Goal: Task Accomplishment & Management: Complete application form

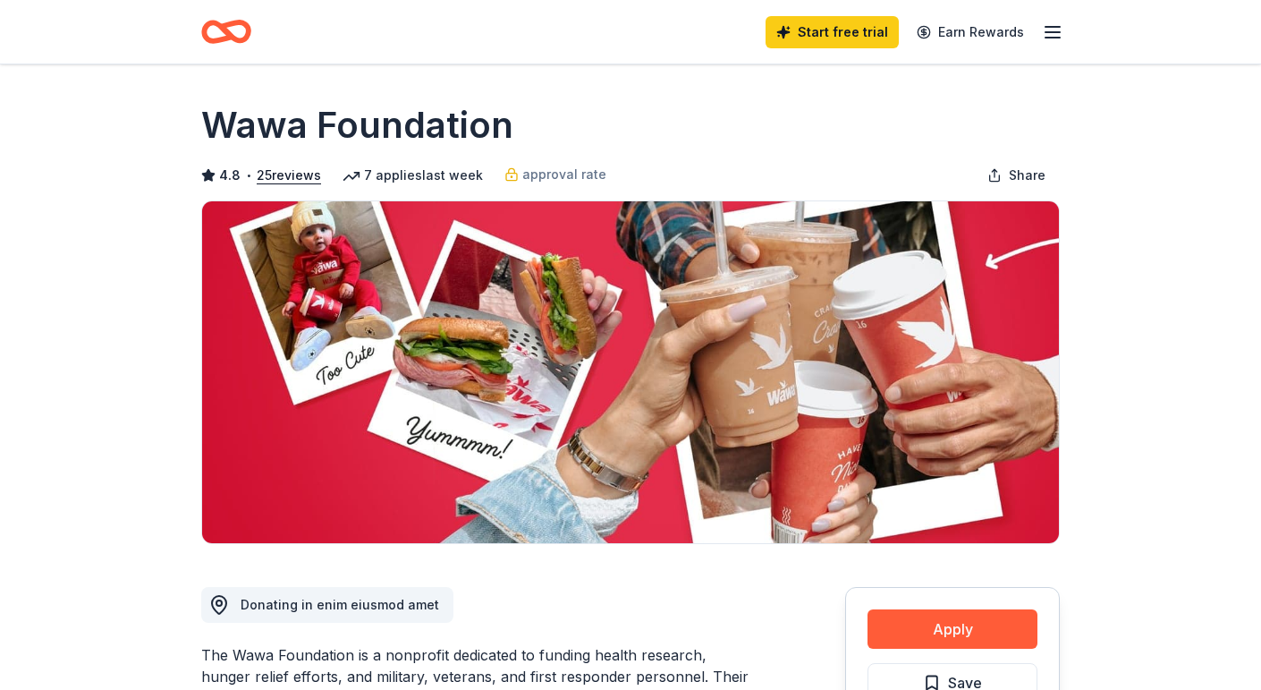
click at [225, 37] on icon "Home" at bounding box center [218, 31] width 28 height 18
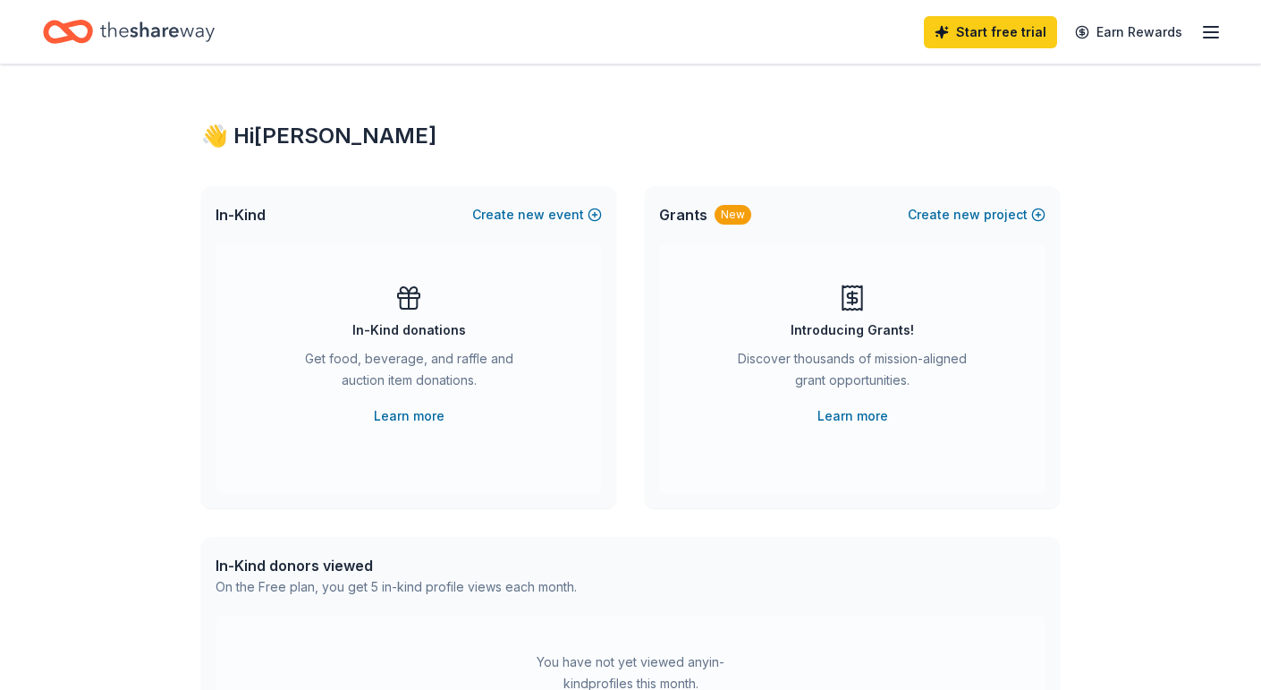
click at [305, 163] on div "👋 Hi Kimberly In-Kind Create new event In-Kind donations Get food, beverage, an…" at bounding box center [631, 586] width 916 height 1045
click at [1208, 18] on div "Start free trial Earn Rewards" at bounding box center [1073, 32] width 298 height 42
click at [1206, 23] on icon "button" at bounding box center [1211, 31] width 21 height 21
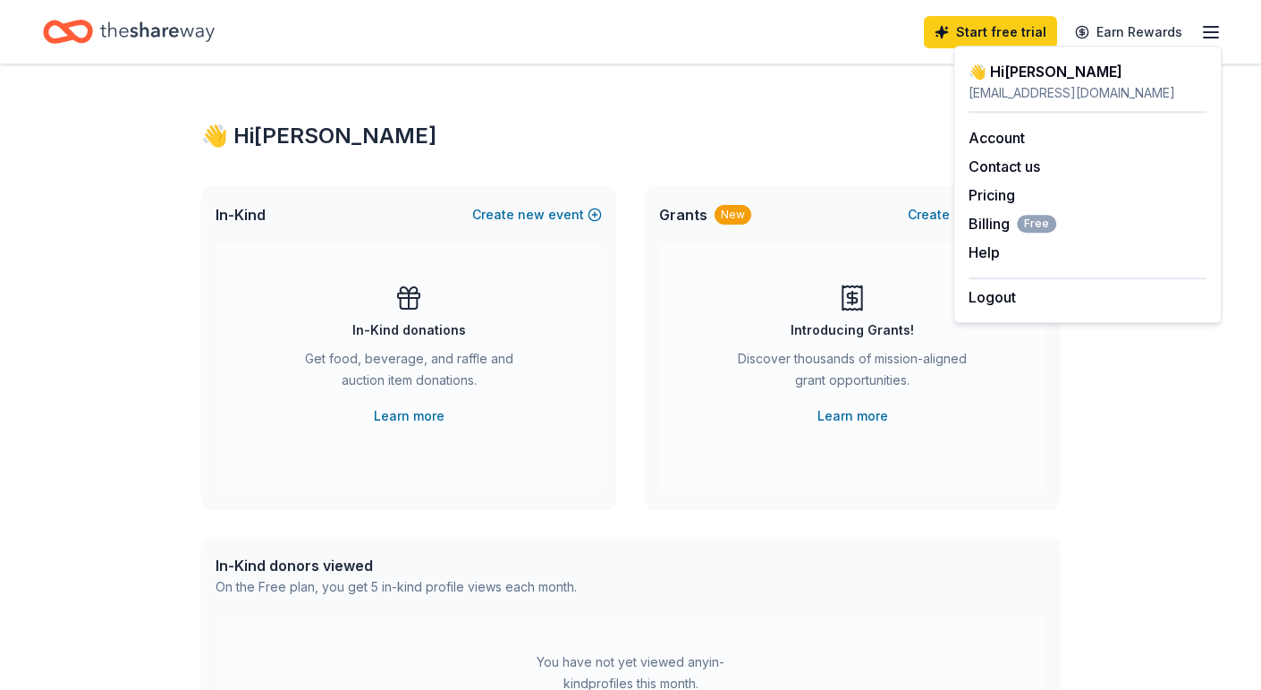
click at [123, 21] on icon "Home" at bounding box center [157, 31] width 115 height 37
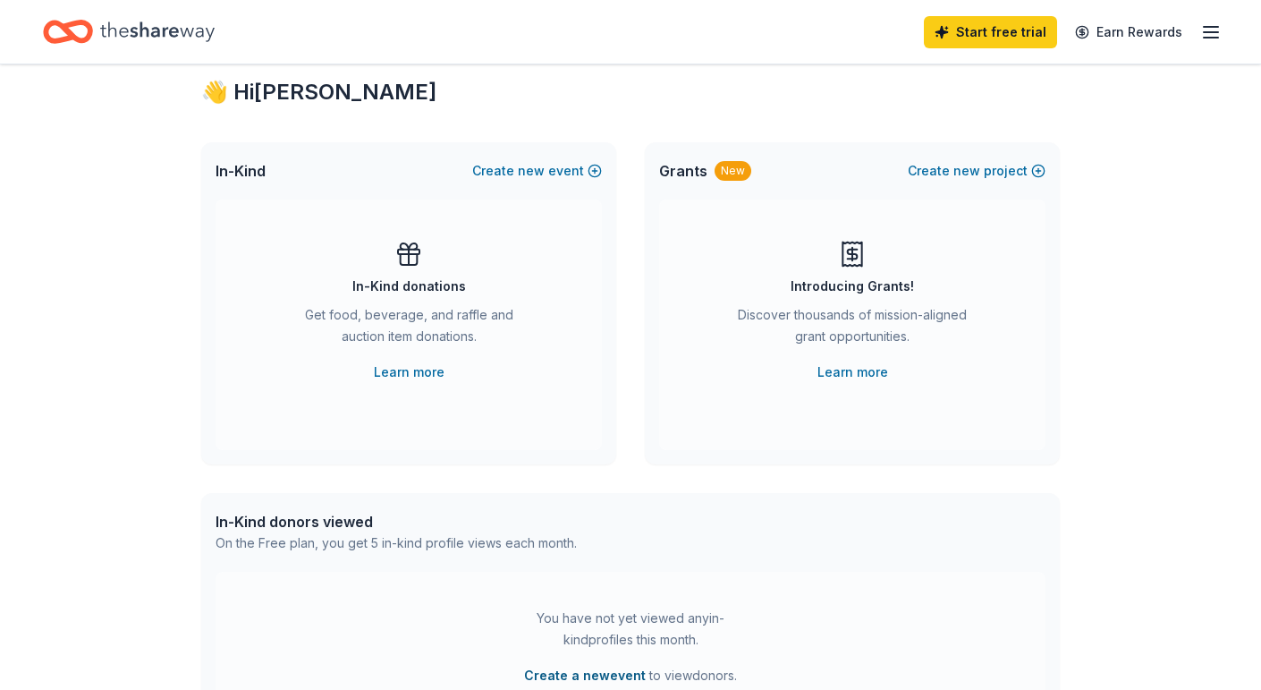
scroll to position [22, 0]
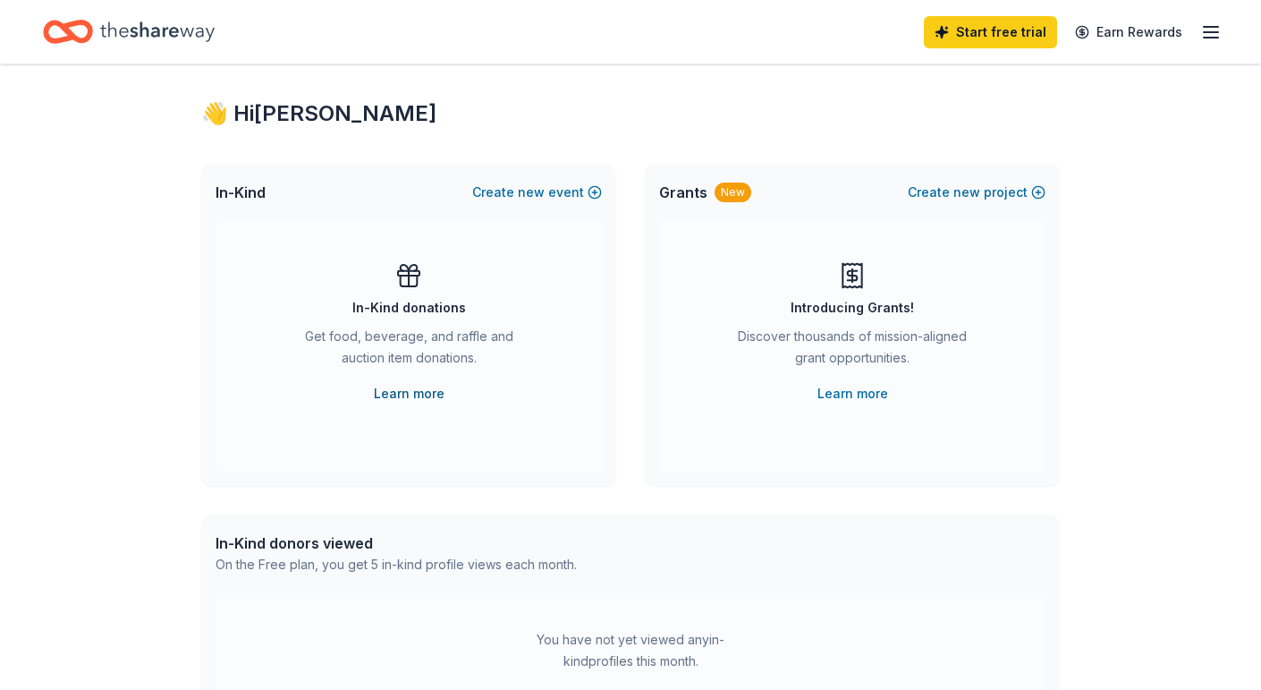
click at [420, 387] on link "Learn more" at bounding box center [409, 393] width 71 height 21
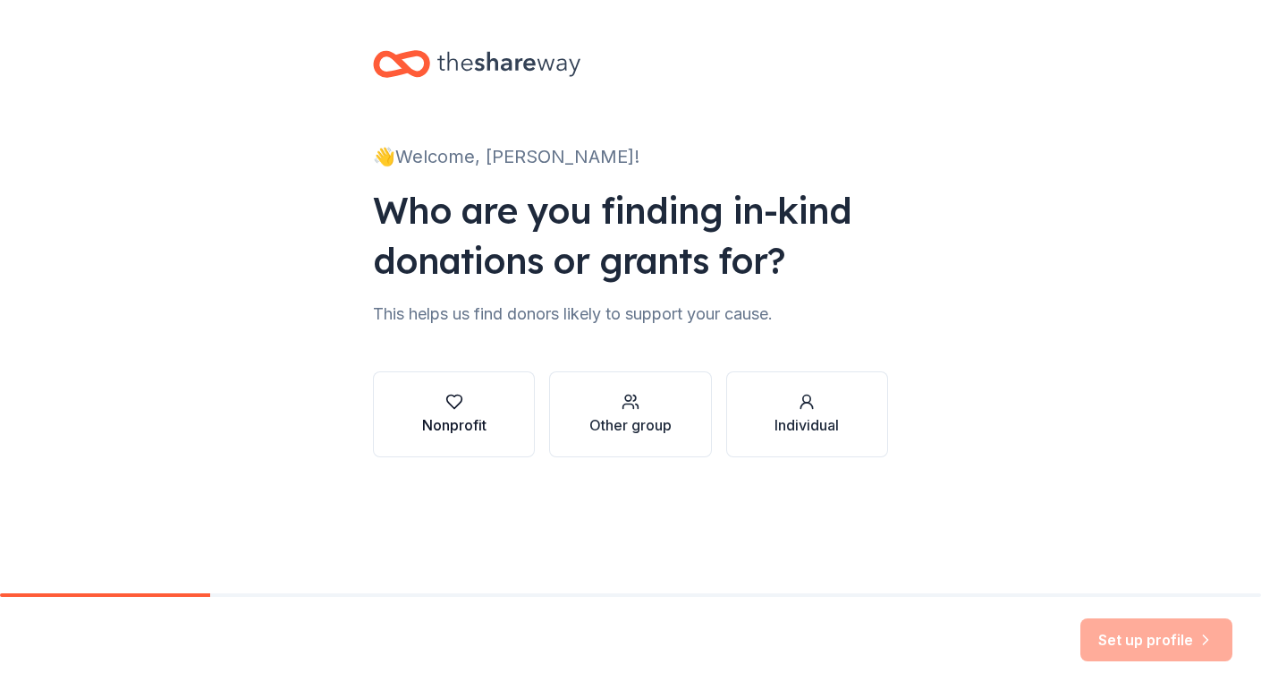
click at [491, 401] on button "Nonprofit" at bounding box center [454, 414] width 162 height 86
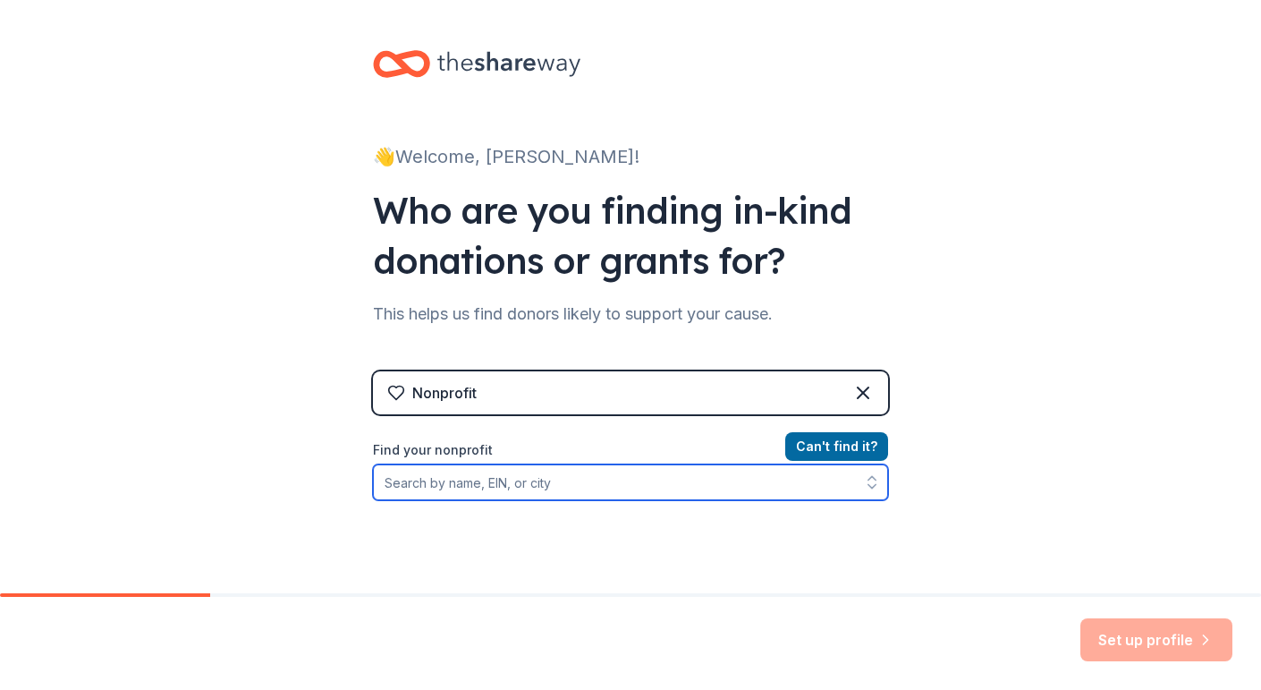
click at [537, 487] on input "Find your nonprofit" at bounding box center [630, 482] width 515 height 36
paste input "#26-0269131"
type input "#26-0269131"
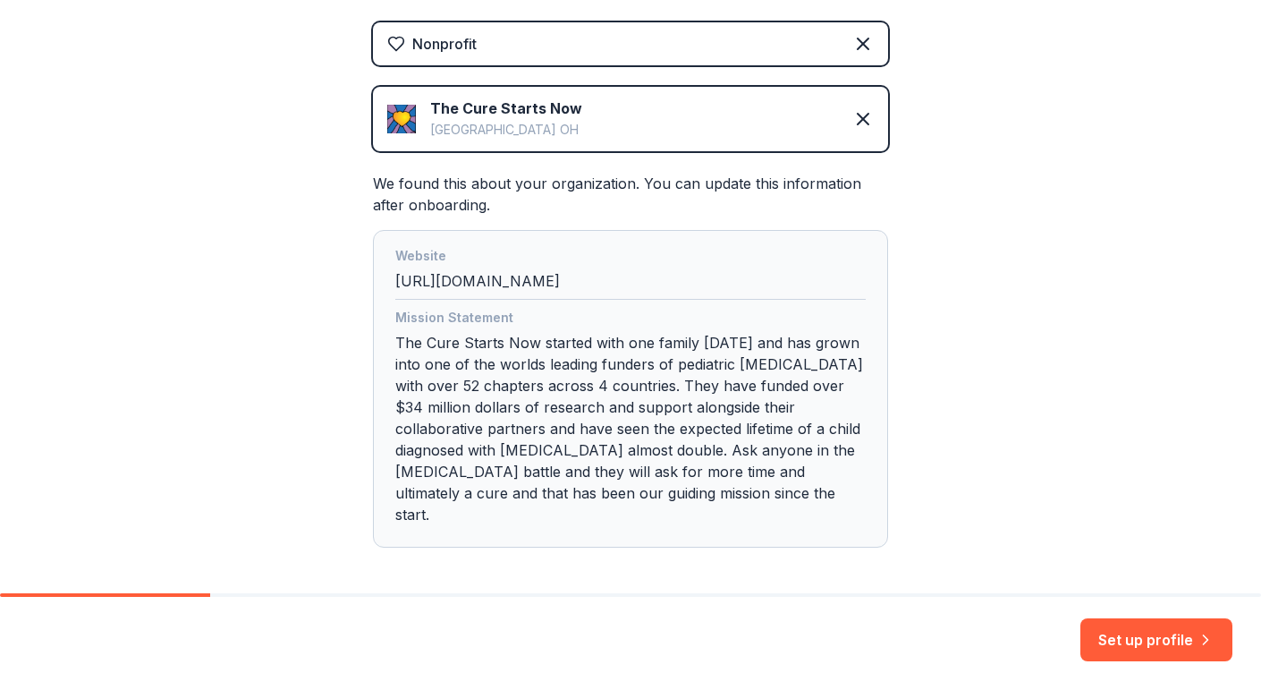
scroll to position [402, 0]
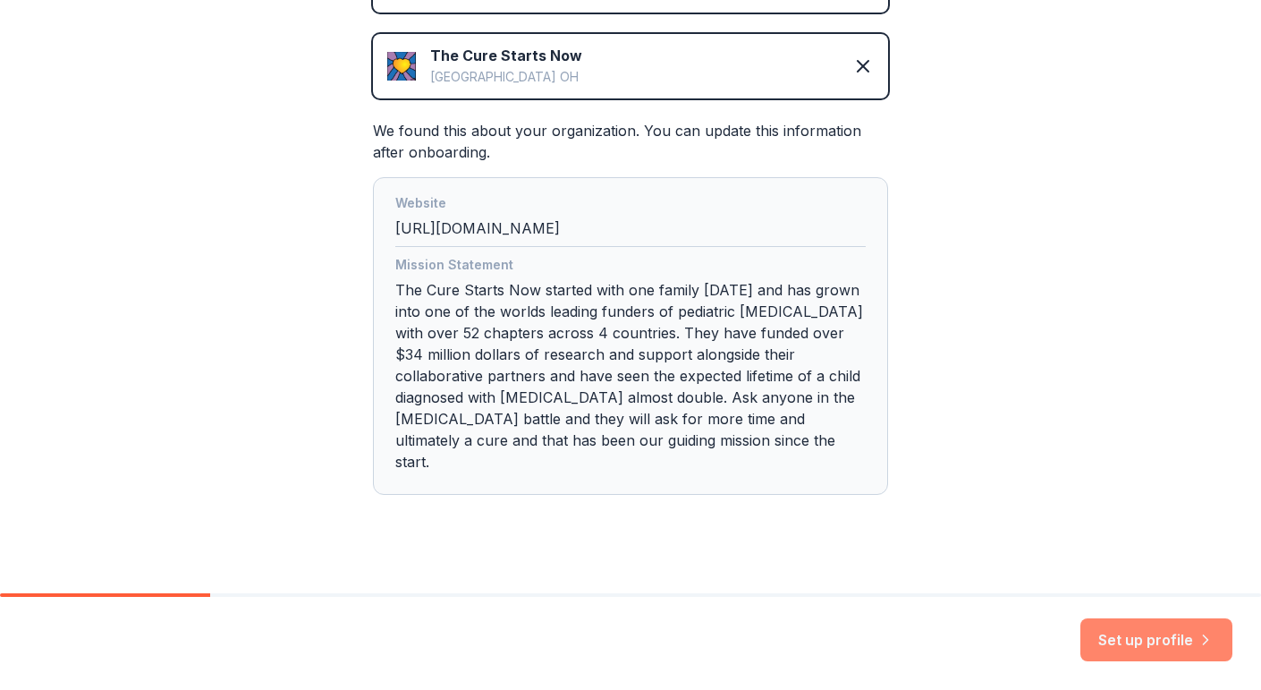
click at [1187, 639] on button "Set up profile" at bounding box center [1157, 639] width 152 height 43
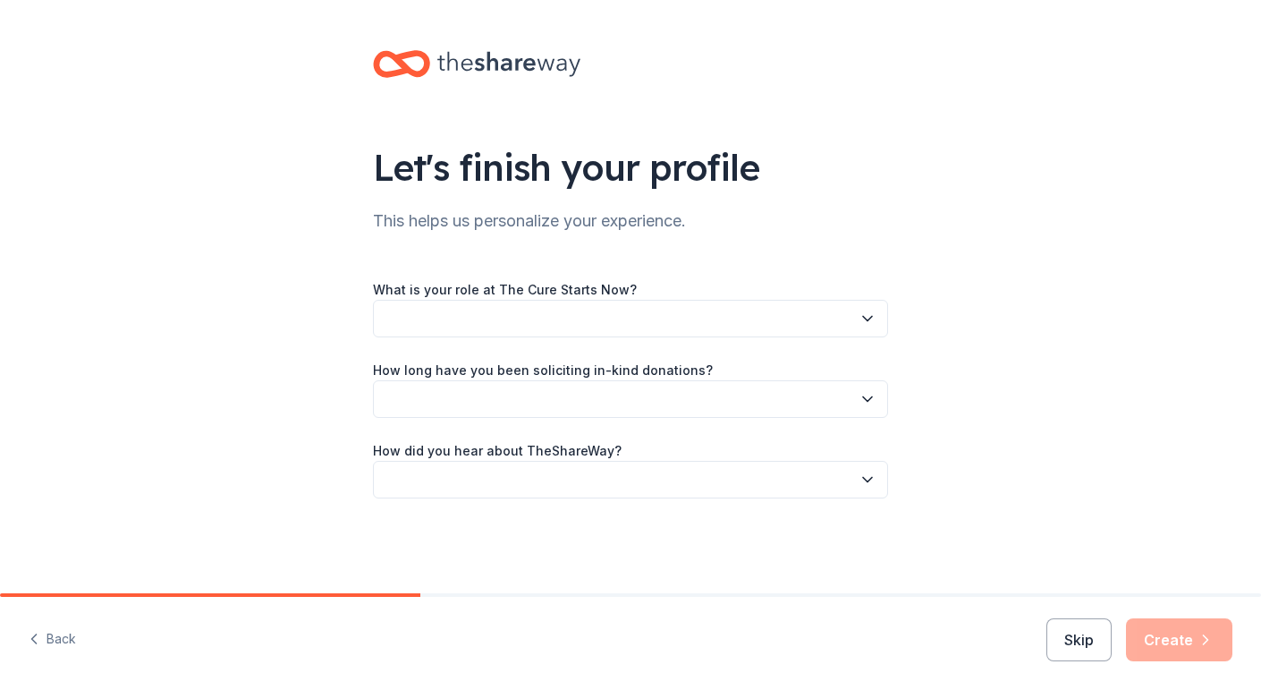
click at [727, 314] on button "button" at bounding box center [630, 319] width 515 height 38
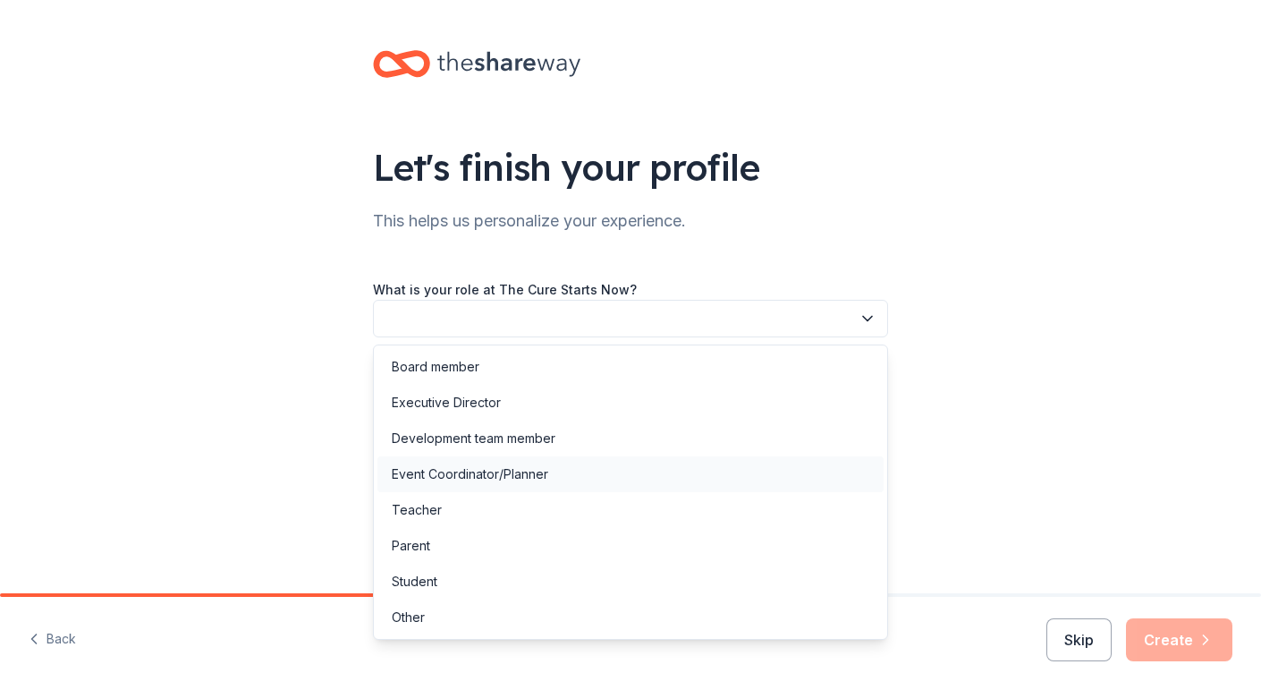
click at [546, 480] on div "Event Coordinator/Planner" at bounding box center [470, 473] width 157 height 21
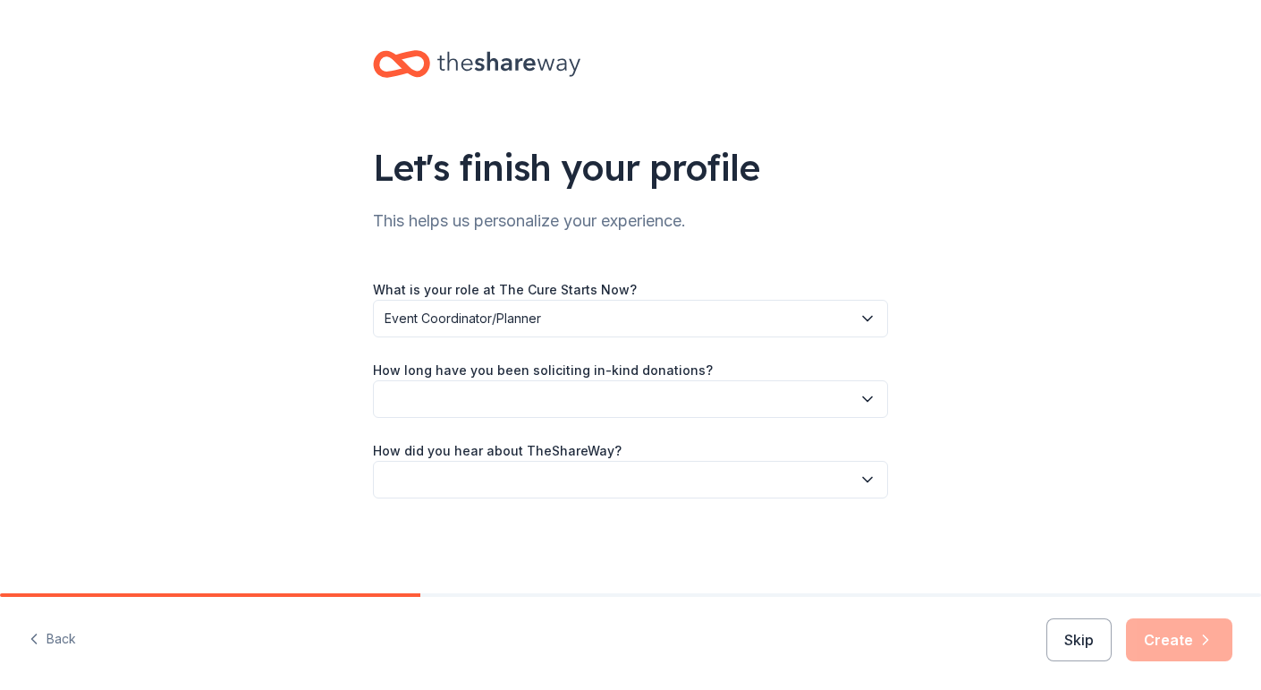
click at [554, 402] on button "button" at bounding box center [630, 399] width 515 height 38
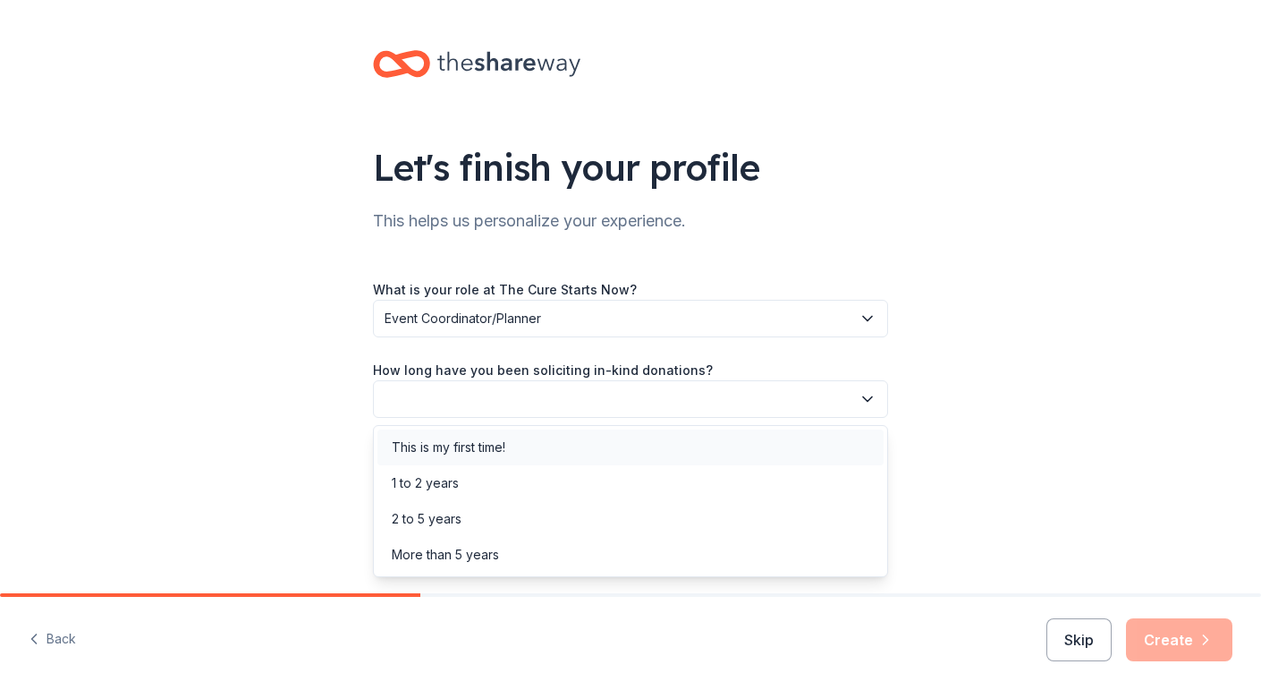
click at [523, 448] on div "This is my first time!" at bounding box center [631, 447] width 506 height 36
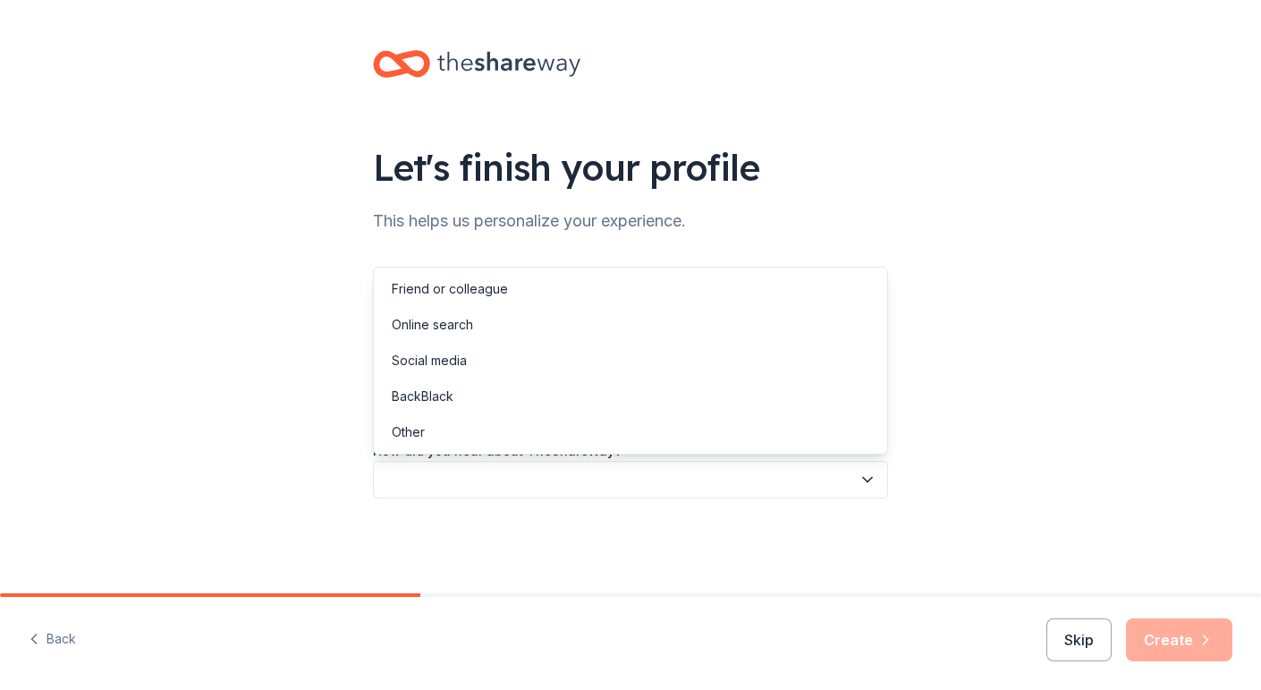
click at [522, 472] on button "button" at bounding box center [630, 480] width 515 height 38
click at [522, 443] on div "Other" at bounding box center [631, 432] width 506 height 36
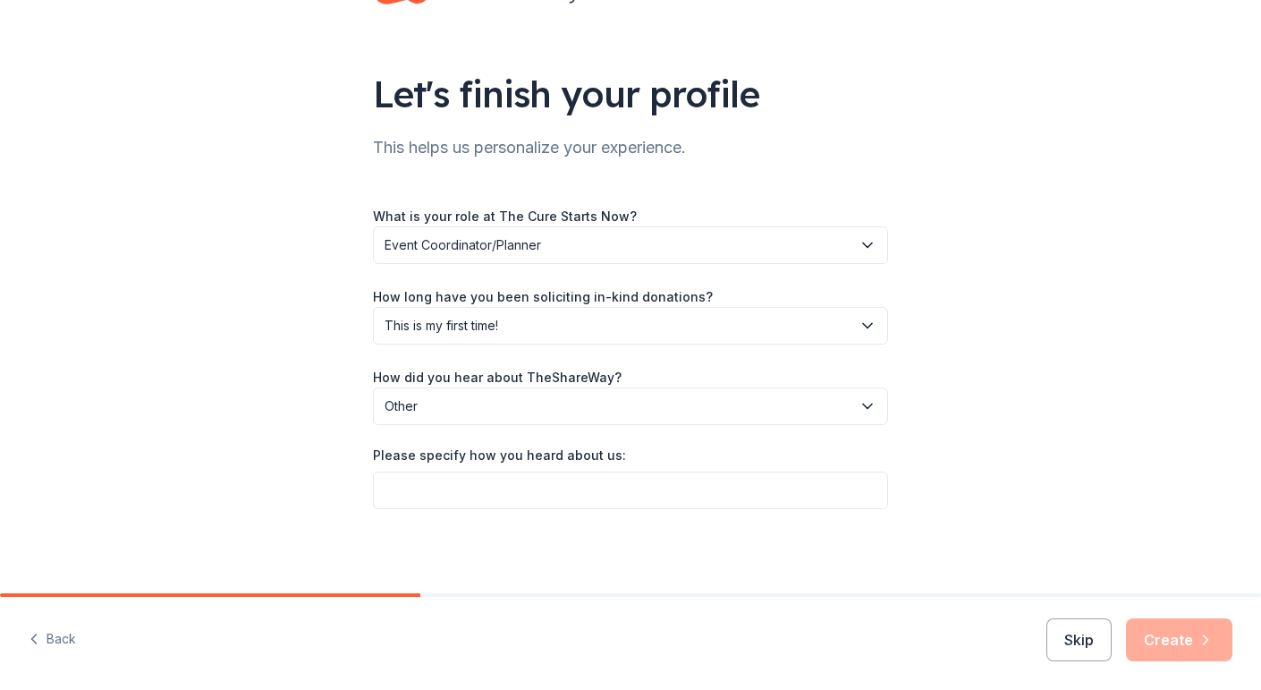
scroll to position [72, 0]
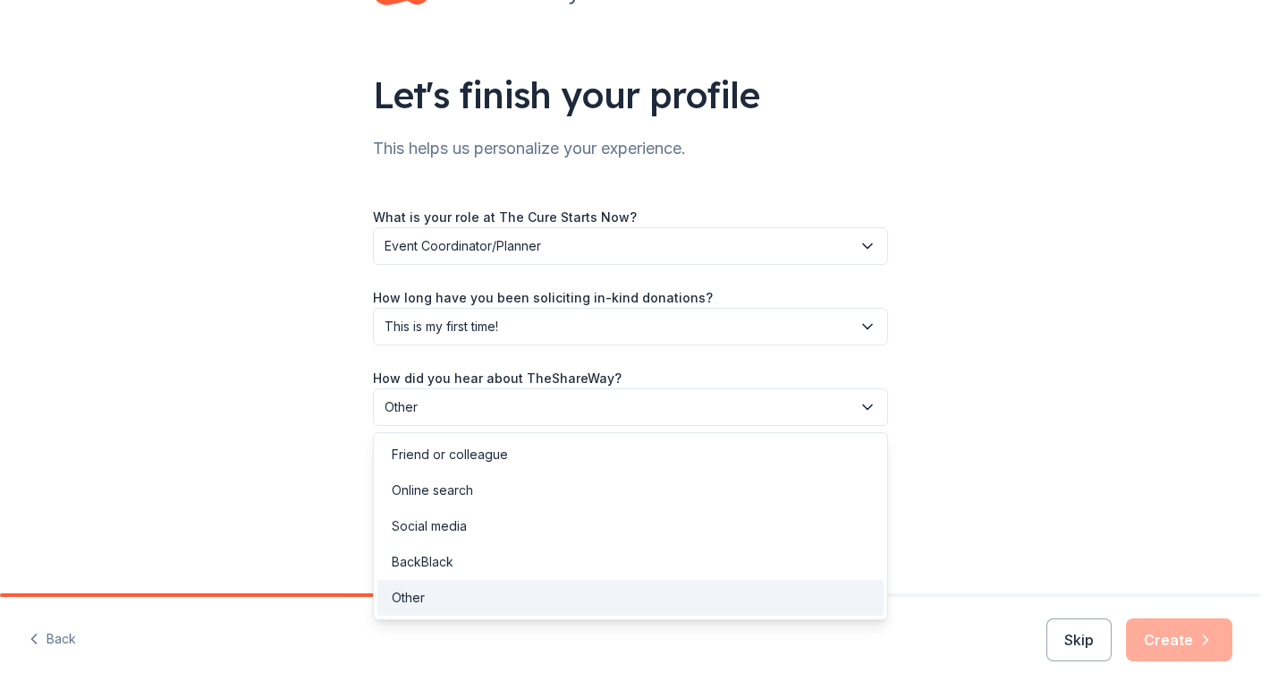
click at [531, 420] on button "Other" at bounding box center [630, 407] width 515 height 38
click at [494, 492] on div "Online search" at bounding box center [631, 490] width 506 height 36
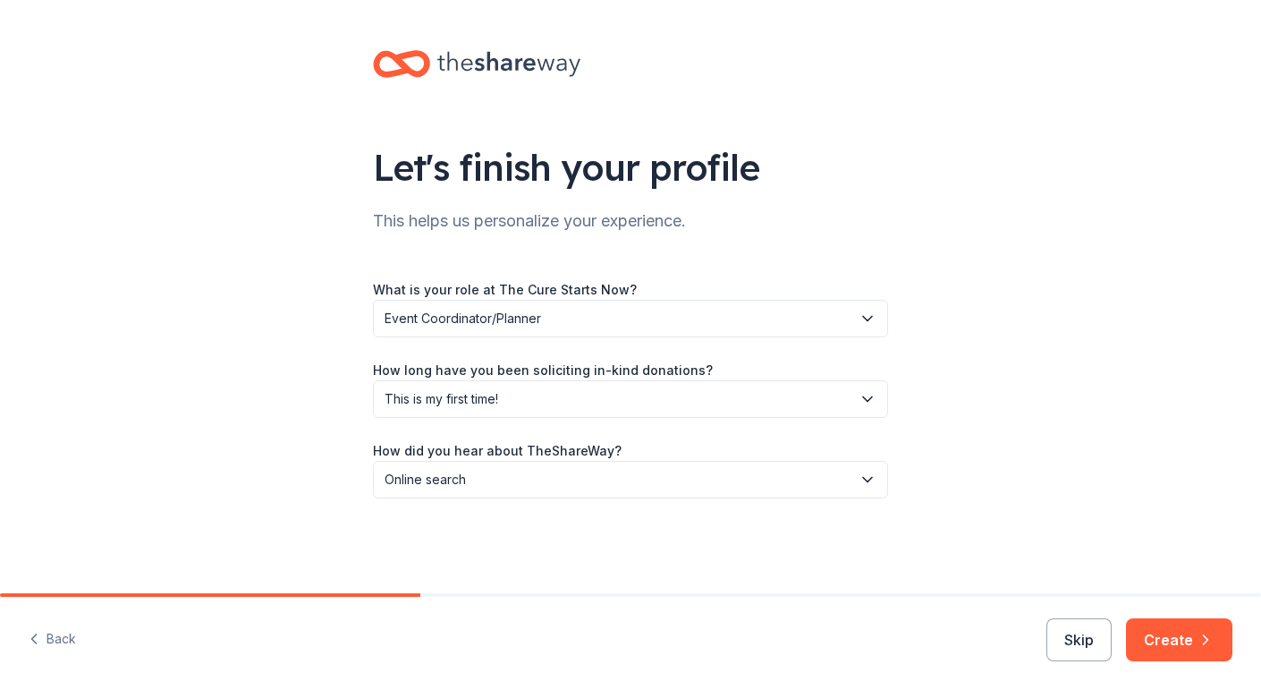
scroll to position [0, 0]
click at [1202, 634] on icon "button" at bounding box center [1206, 640] width 18 height 18
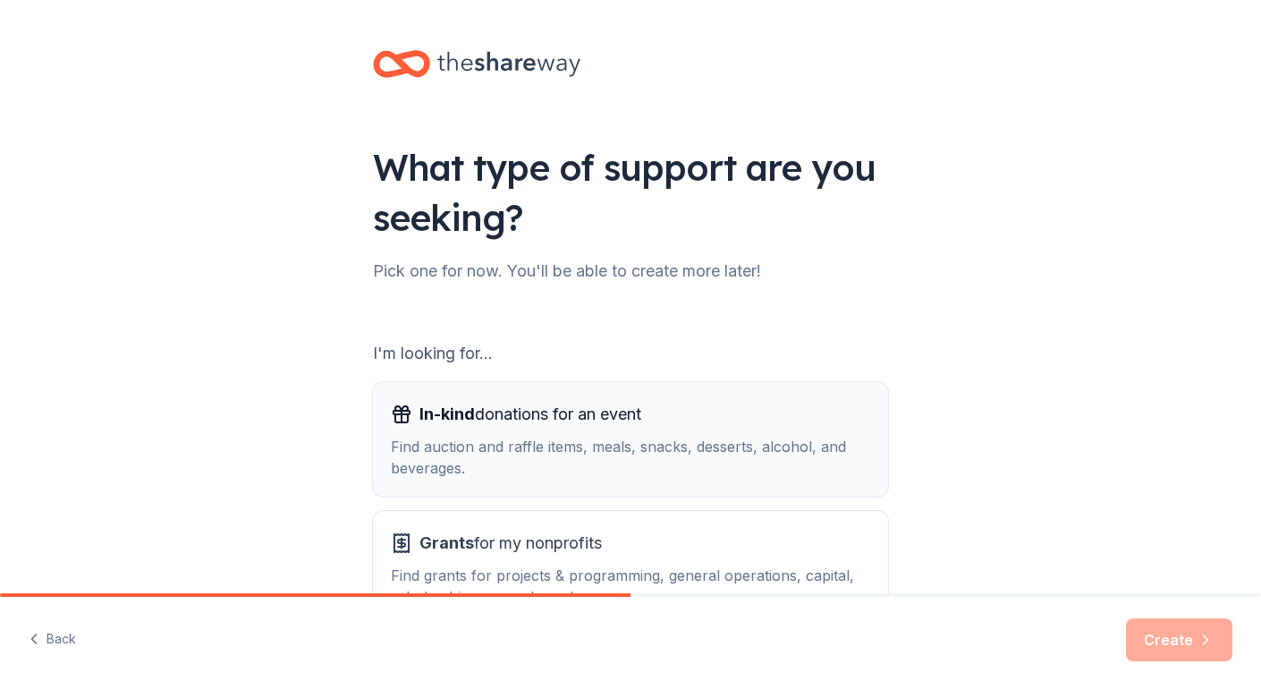
click at [751, 418] on div "In-kind donations for an event" at bounding box center [631, 414] width 480 height 29
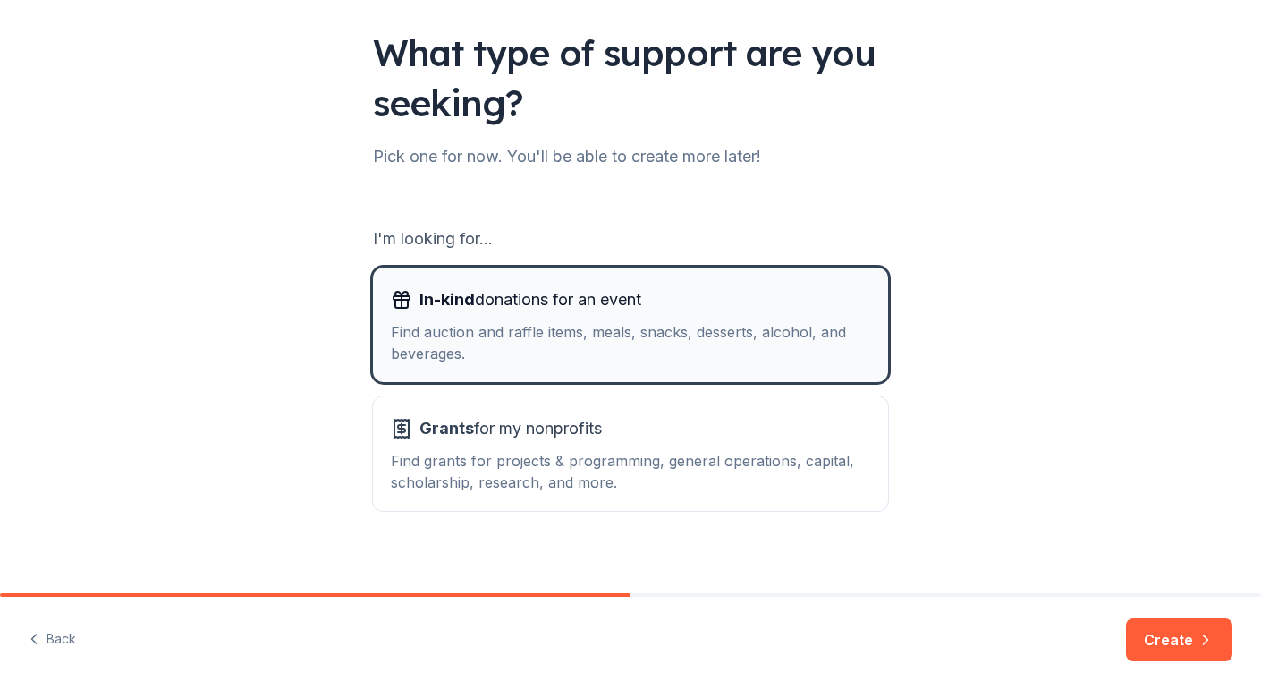
scroll to position [128, 0]
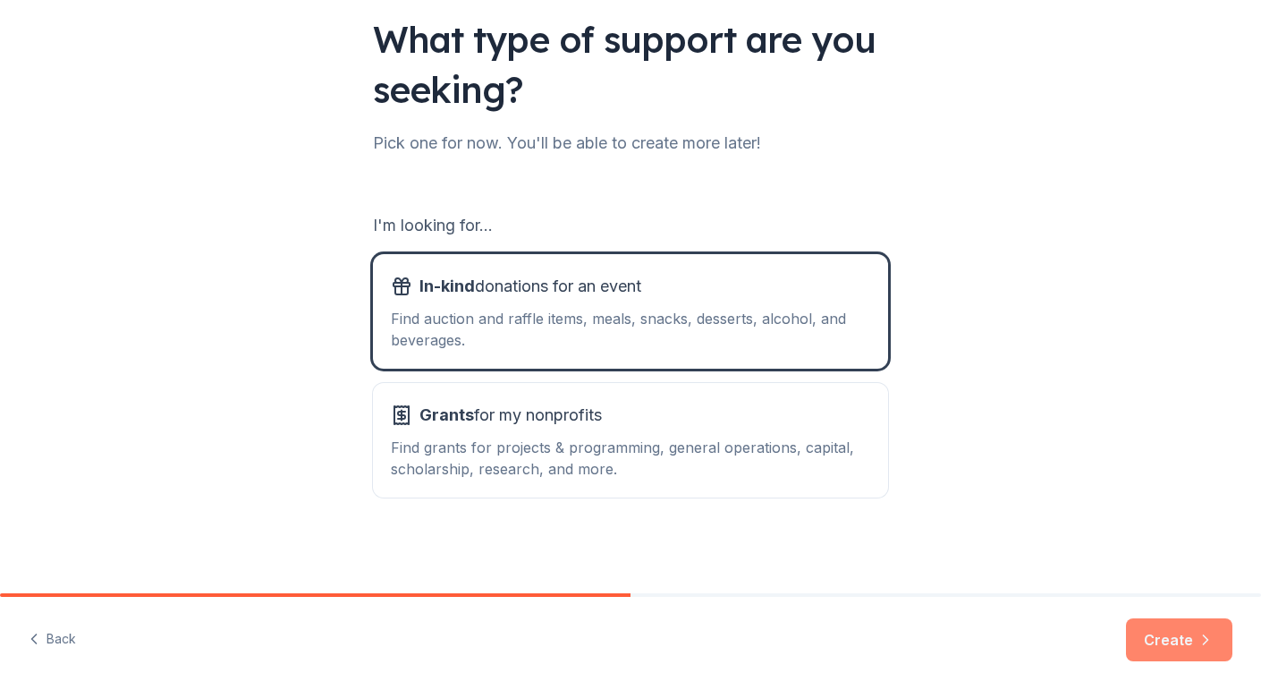
click at [1159, 634] on button "Create" at bounding box center [1179, 639] width 106 height 43
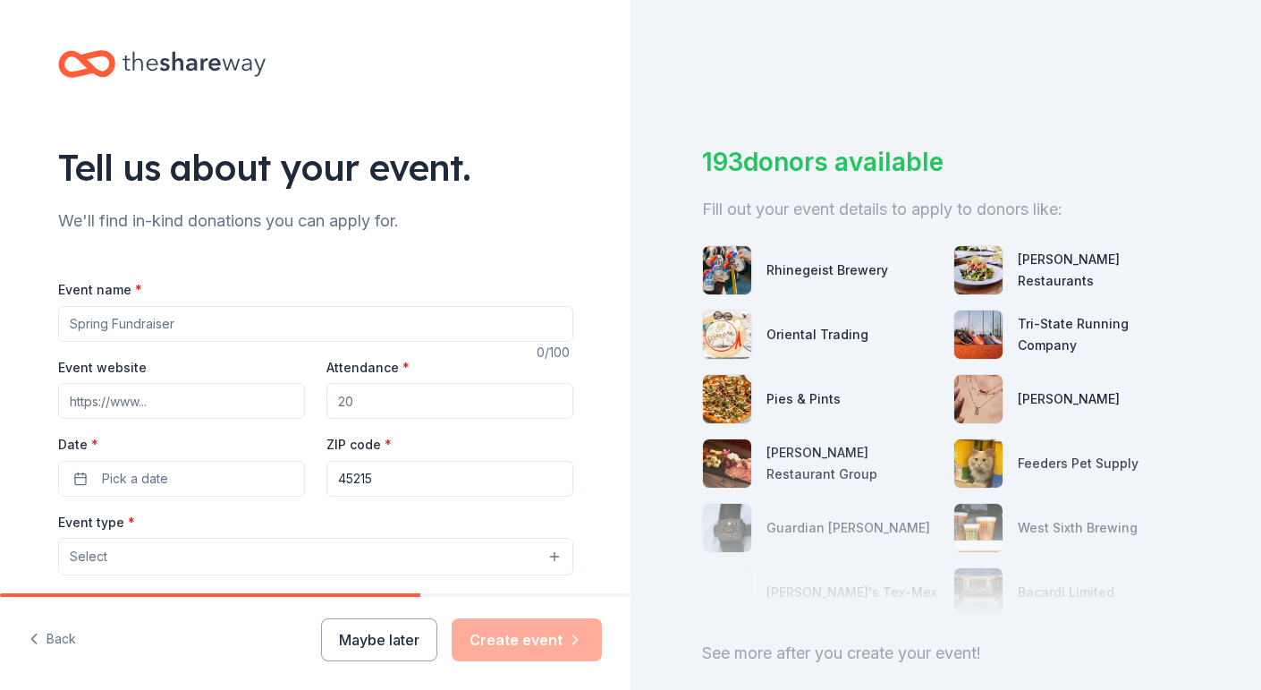
click at [265, 325] on input "Event name *" at bounding box center [315, 324] width 515 height 36
type input "Mangia for [PERSON_NAME]"
click at [249, 399] on input "Event website" at bounding box center [181, 401] width 247 height 36
paste input "https://events.thecurestartsnow.org/mangia-for-mallory-dinner-raffle/"
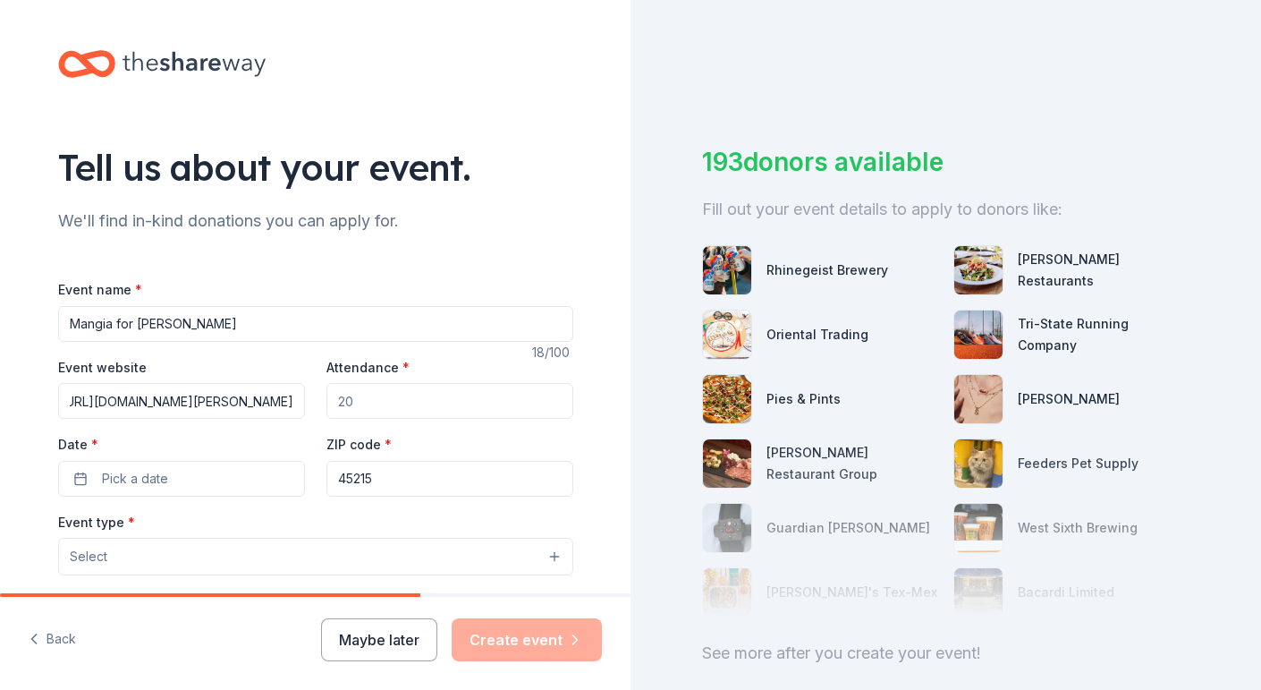
type input "https://events.thecurestartsnow.org/mangia-for-mallory-dinner-raffle/"
click at [424, 386] on input "Attendance *" at bounding box center [450, 401] width 247 height 36
type input "100"
click at [406, 483] on input "45215" at bounding box center [450, 479] width 247 height 36
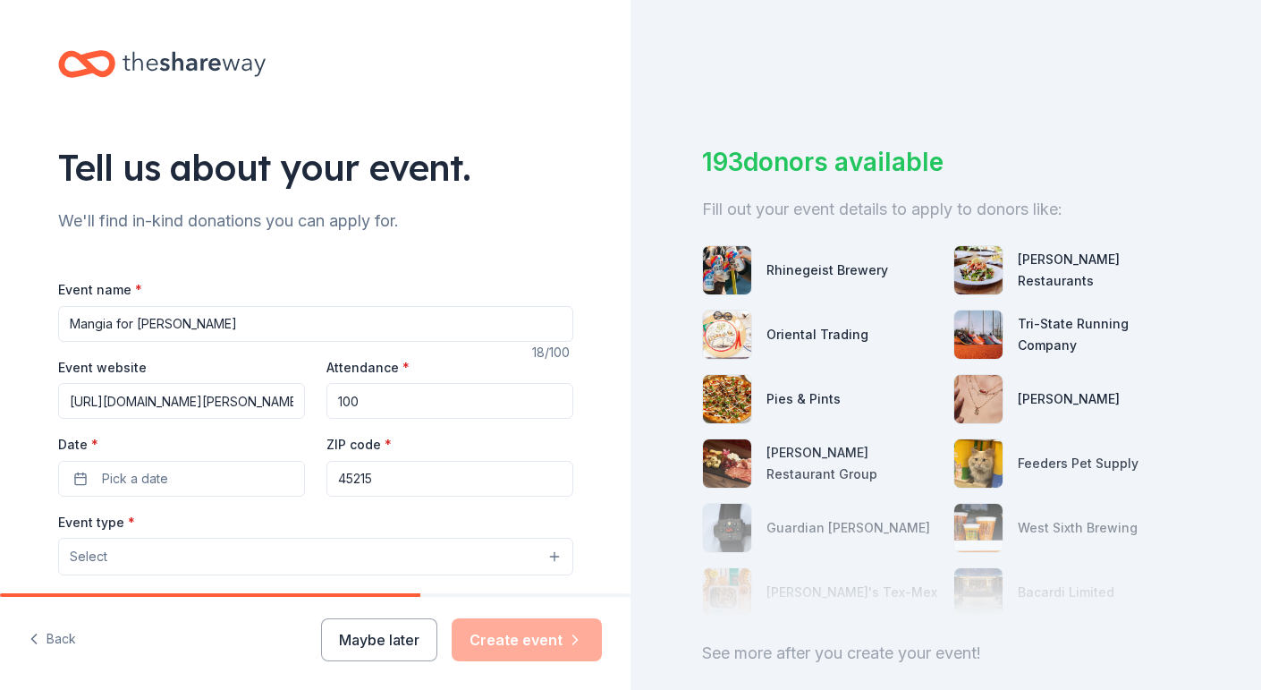
click at [406, 483] on input "45215" at bounding box center [450, 479] width 247 height 36
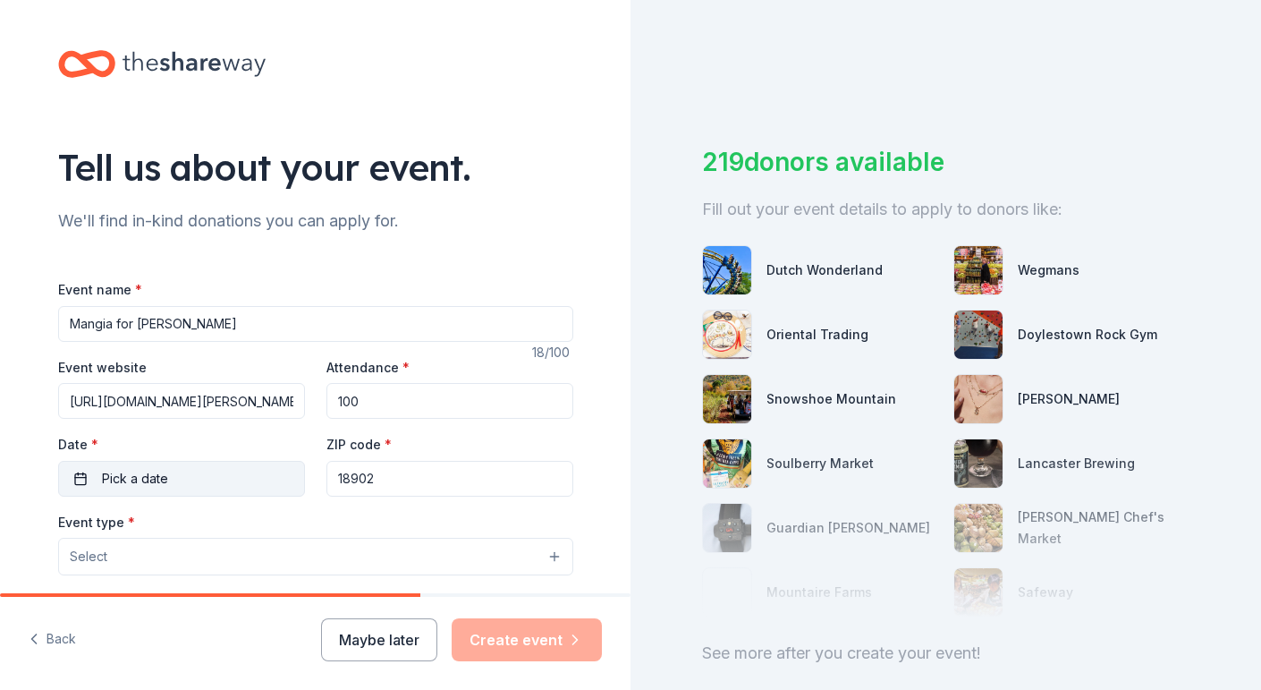
type input "18902"
click at [237, 494] on button "Pick a date" at bounding box center [181, 479] width 247 height 36
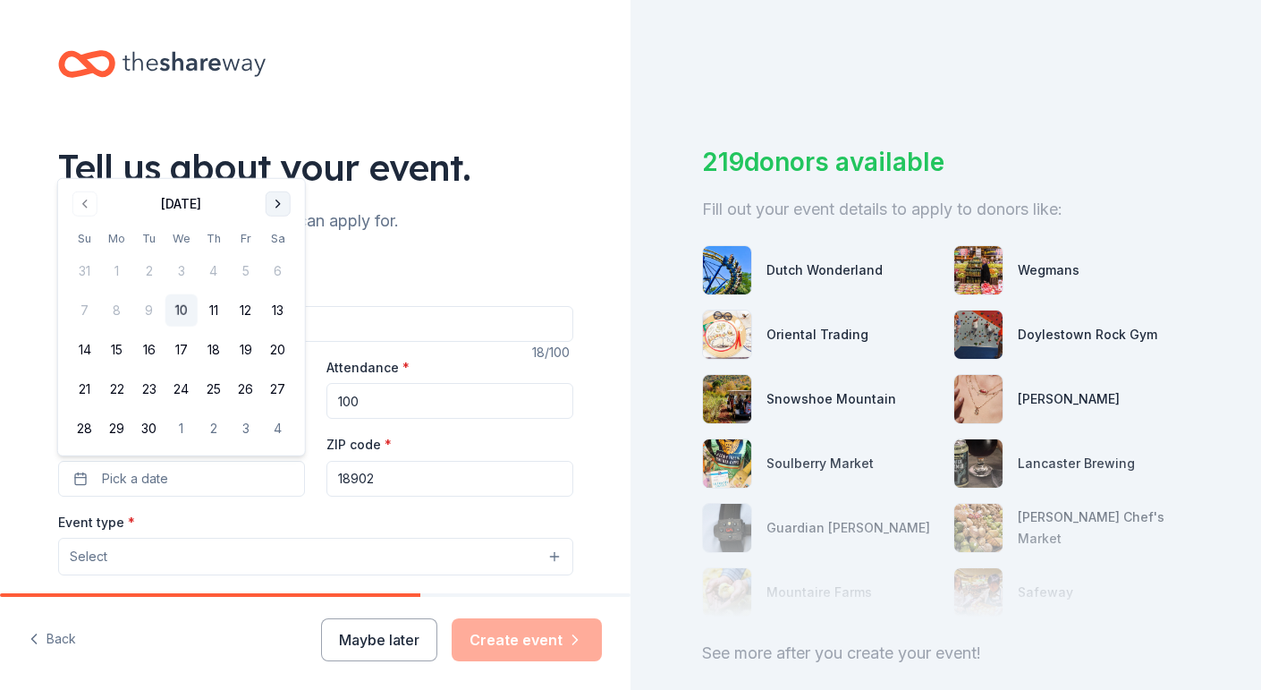
click at [281, 198] on button "Go to next month" at bounding box center [278, 203] width 25 height 25
click at [146, 310] on button "7" at bounding box center [149, 310] width 32 height 32
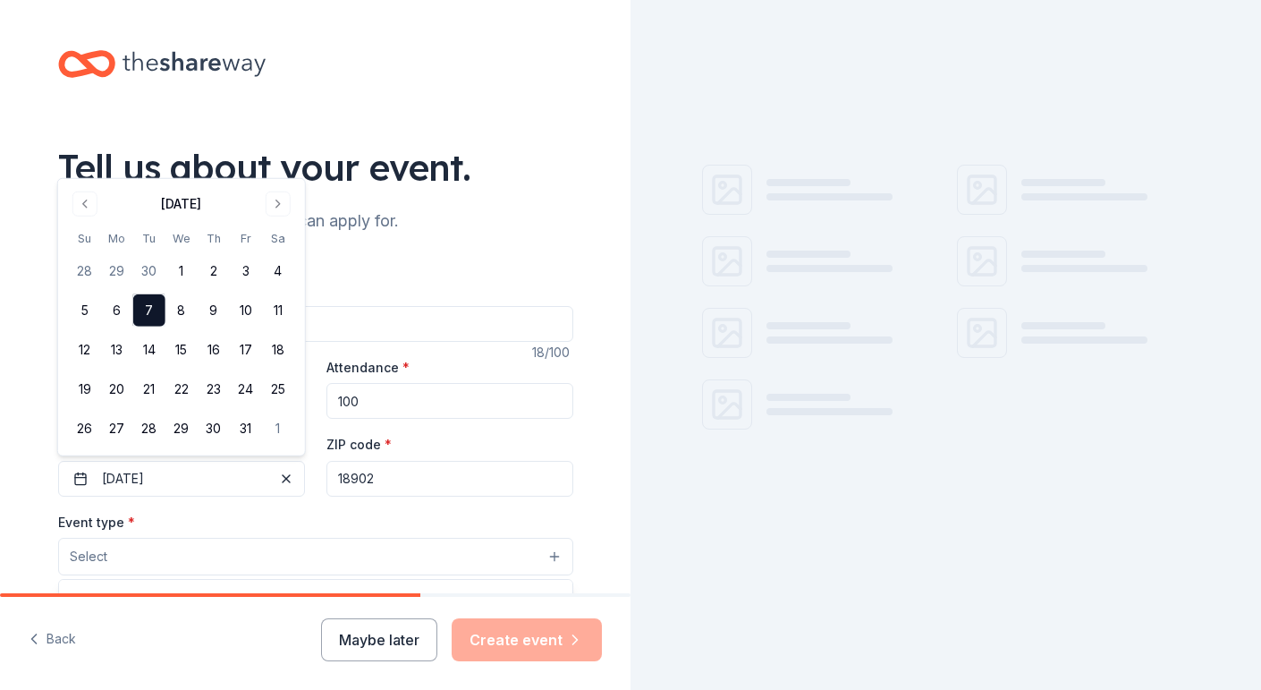
click at [189, 560] on button "Select" at bounding box center [315, 557] width 515 height 38
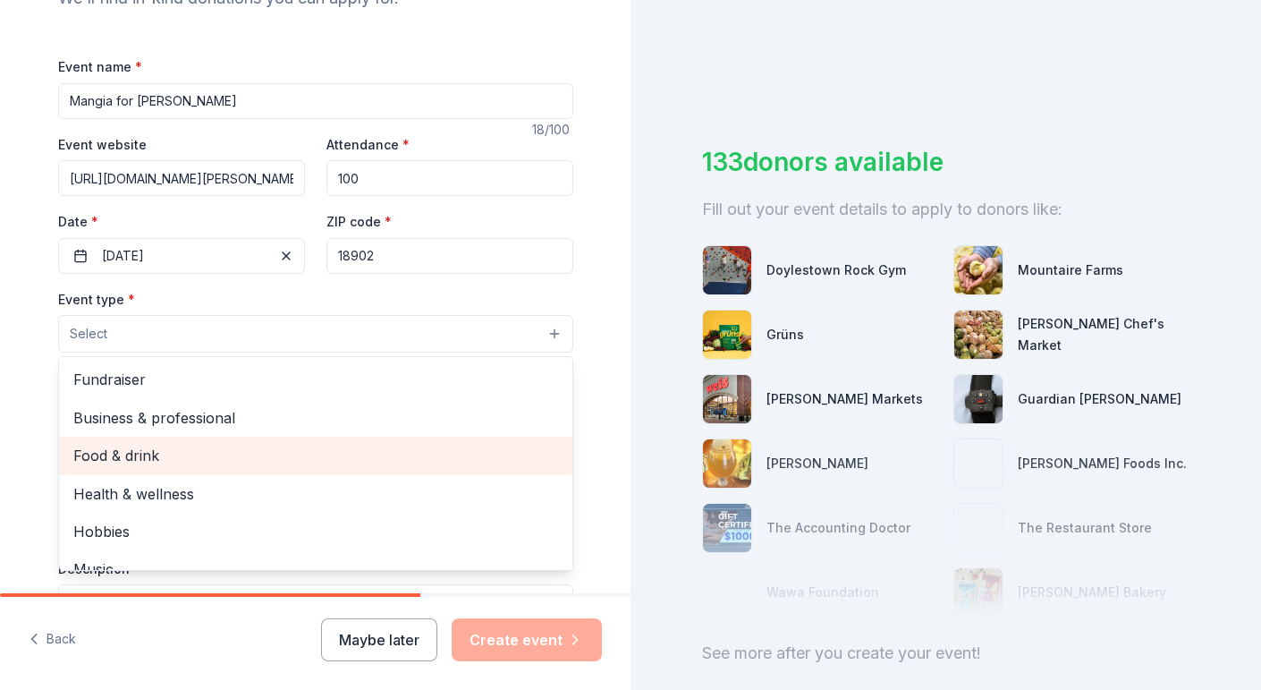
scroll to position [225, 0]
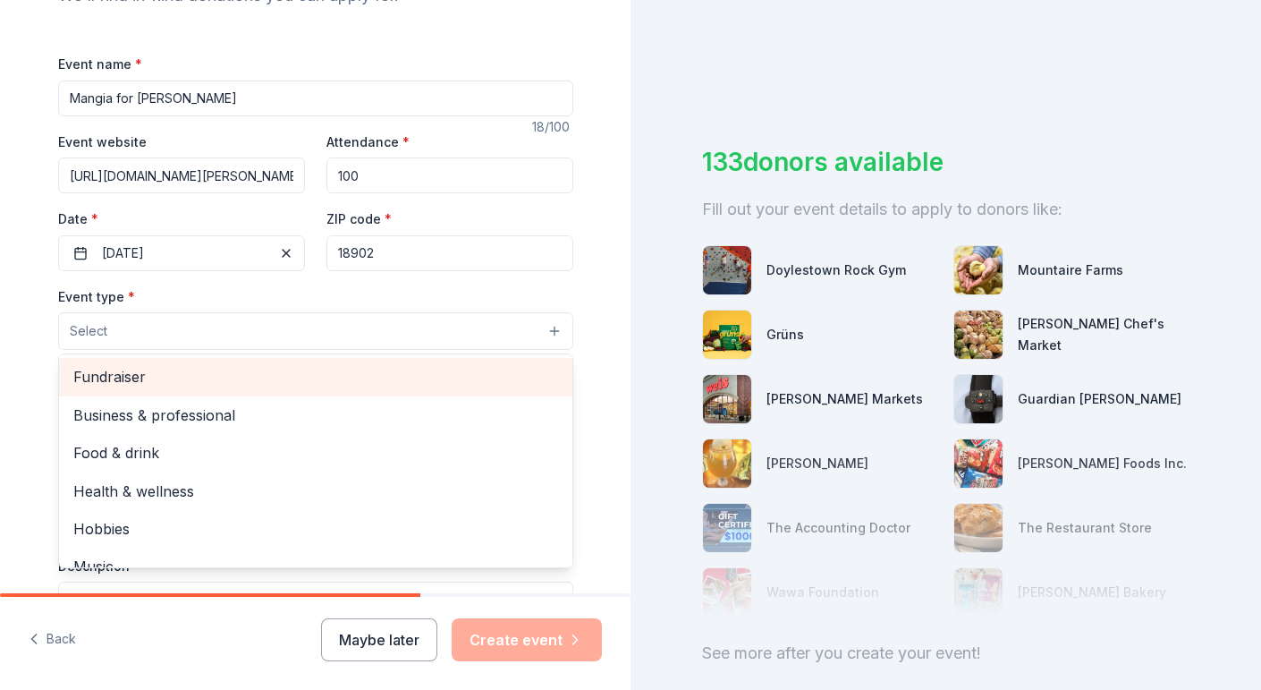
click at [217, 369] on span "Fundraiser" at bounding box center [315, 376] width 485 height 23
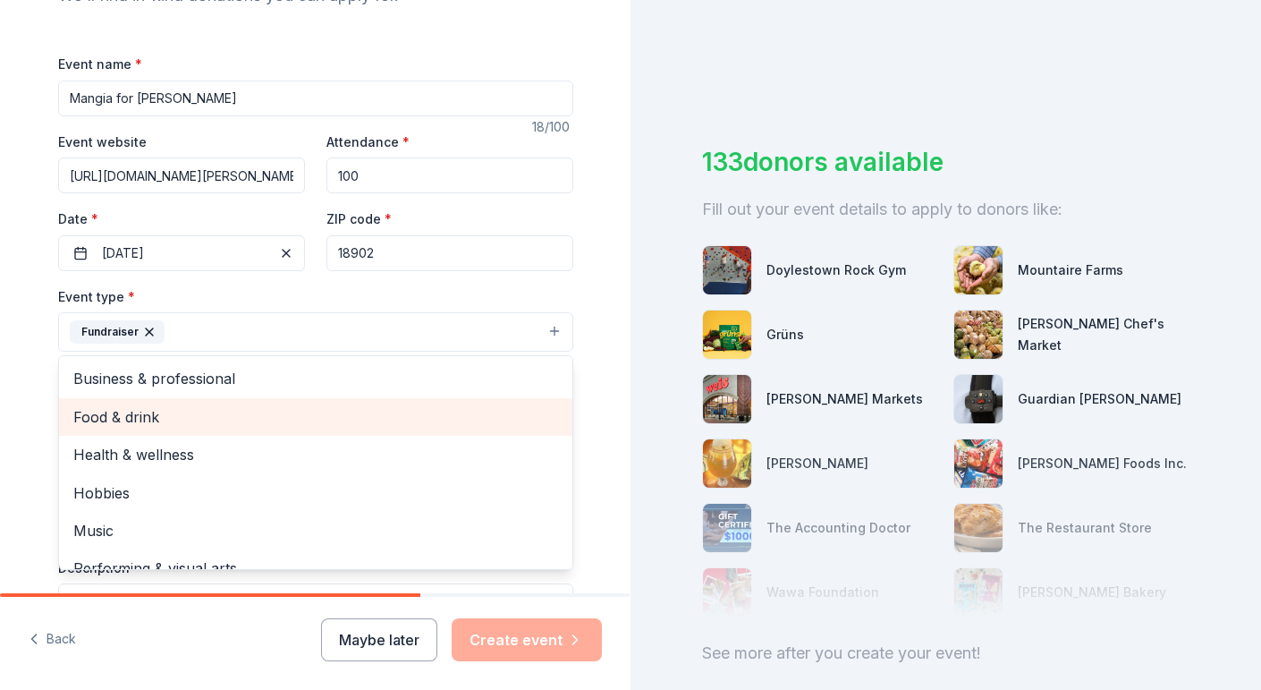
click at [60, 398] on div "Food & drink" at bounding box center [316, 417] width 514 height 38
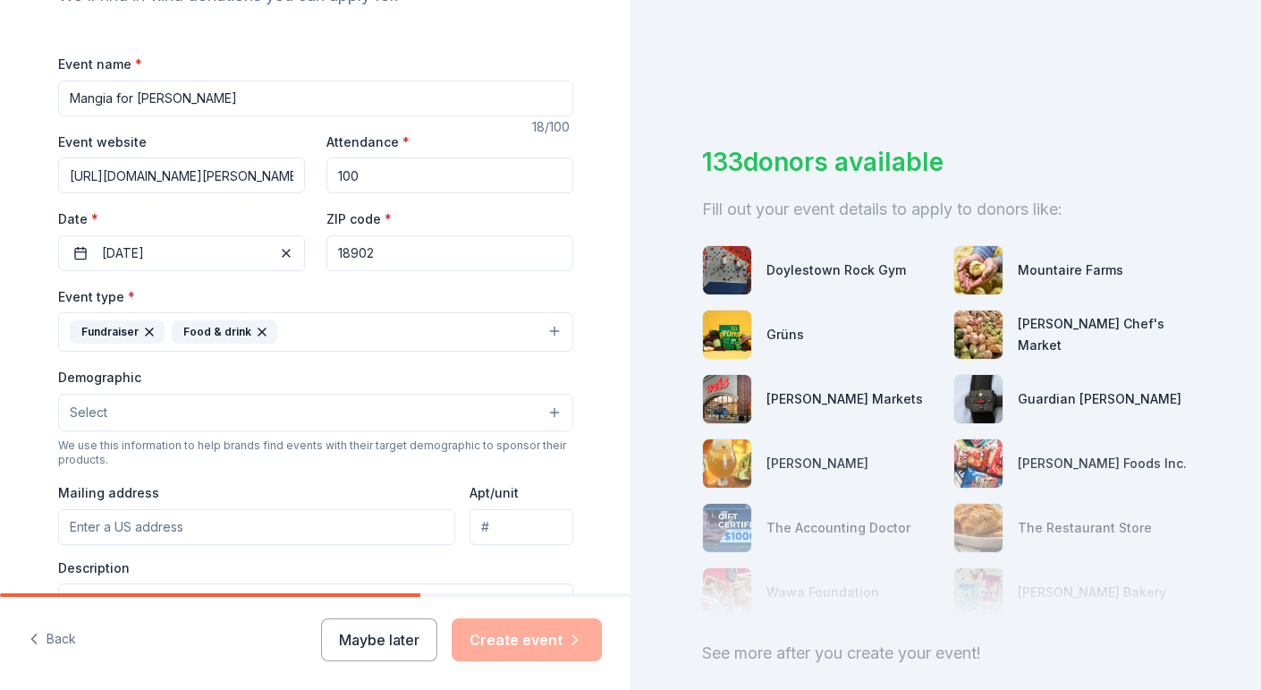
click at [259, 328] on icon "button" at bounding box center [262, 331] width 7 height 7
click at [236, 396] on button "Select" at bounding box center [315, 413] width 515 height 38
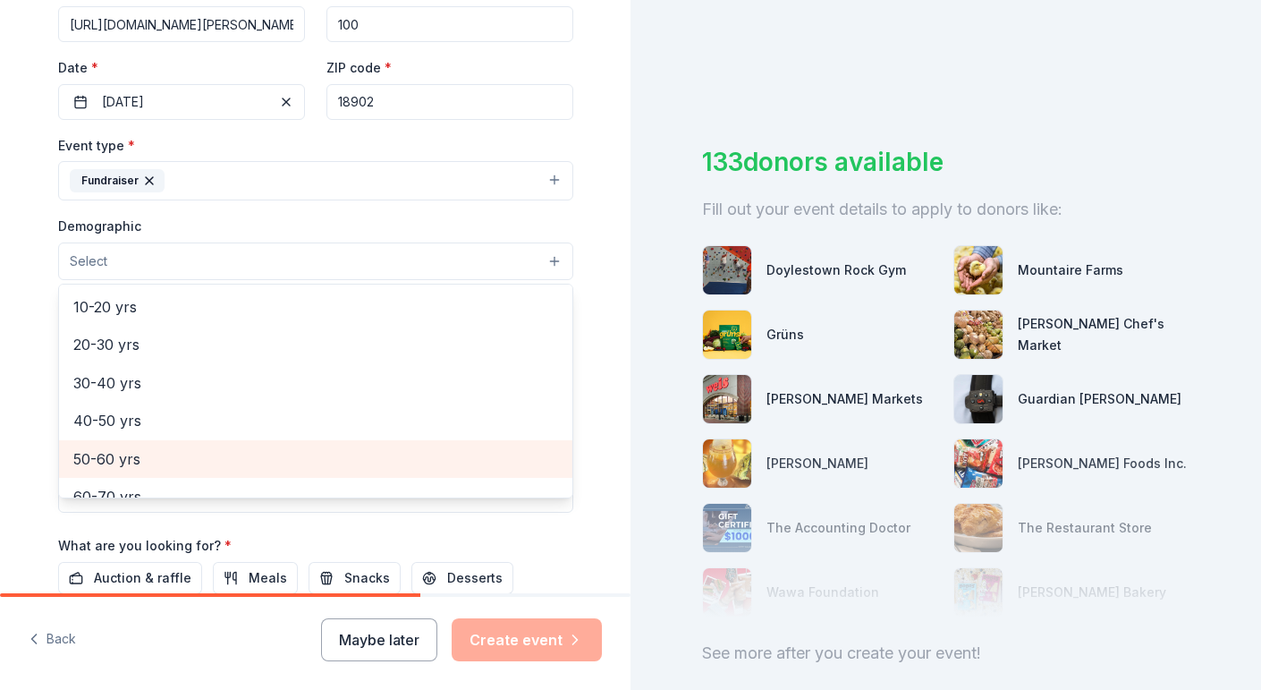
scroll to position [189, 0]
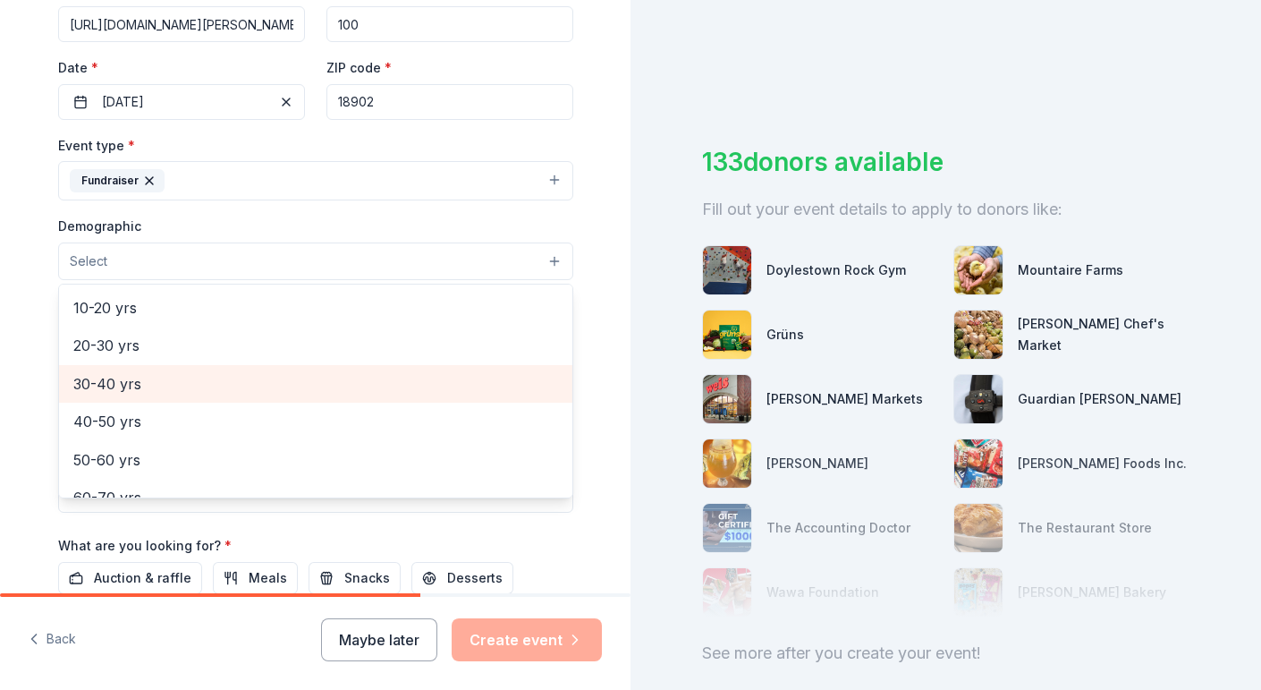
click at [229, 381] on span "30-40 yrs" at bounding box center [315, 383] width 485 height 23
click at [209, 386] on span "40-50 yrs" at bounding box center [315, 385] width 485 height 23
click at [209, 386] on span "50-60 yrs" at bounding box center [315, 385] width 485 height 23
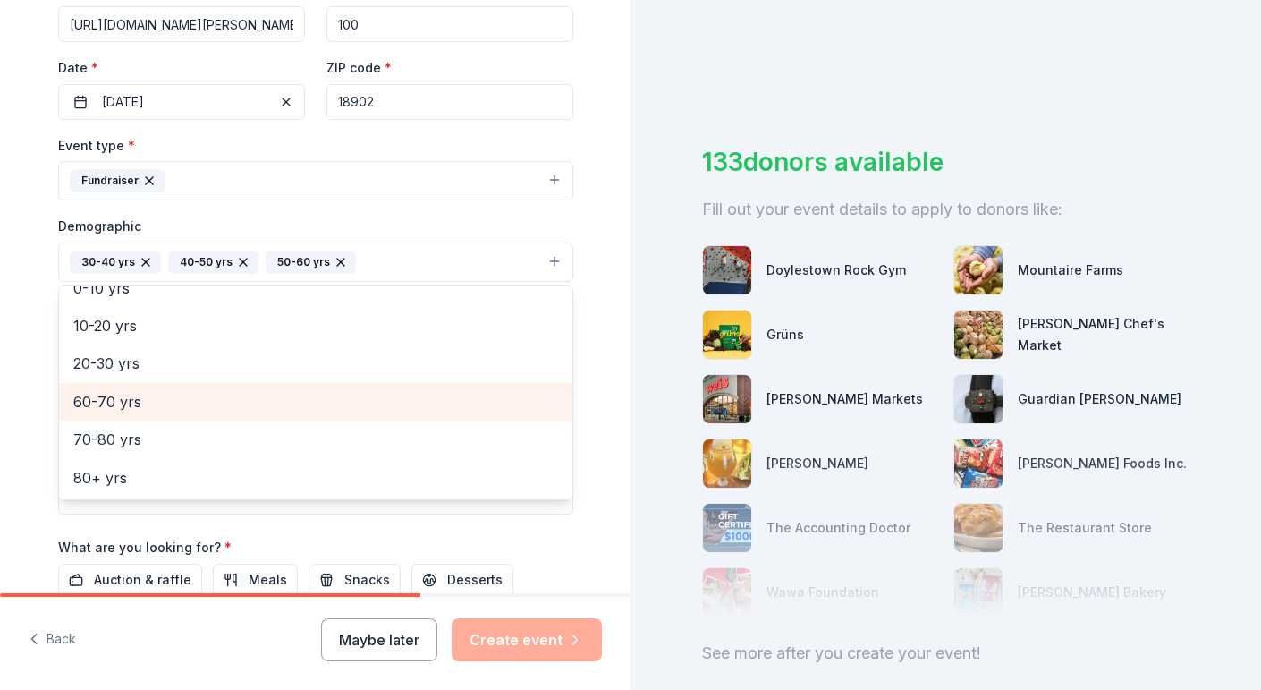
click at [209, 390] on span "60-70 yrs" at bounding box center [315, 401] width 485 height 23
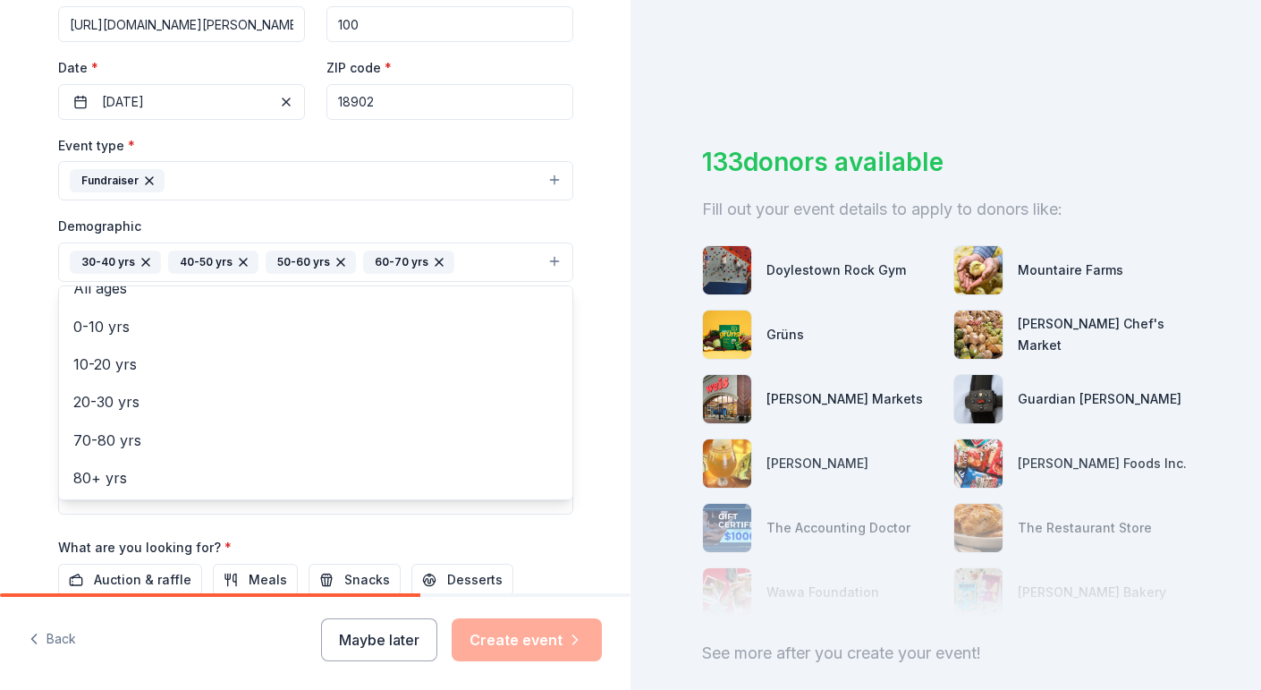
click at [25, 378] on div "Tell us about your event. We'll find in-kind donations you can apply for. Event…" at bounding box center [315, 220] width 631 height 1194
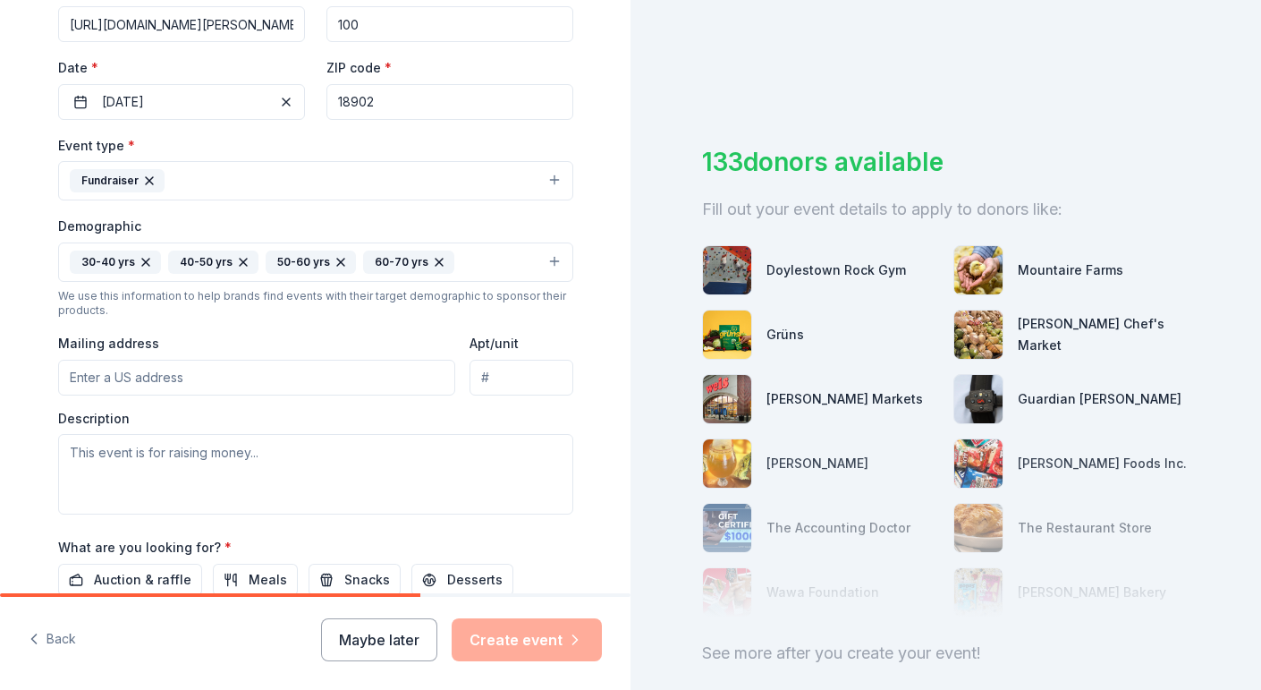
click at [130, 373] on input "Mailing address" at bounding box center [257, 378] width 398 height 36
type input "3916 Boxwood Cir"
type input "Bucks"
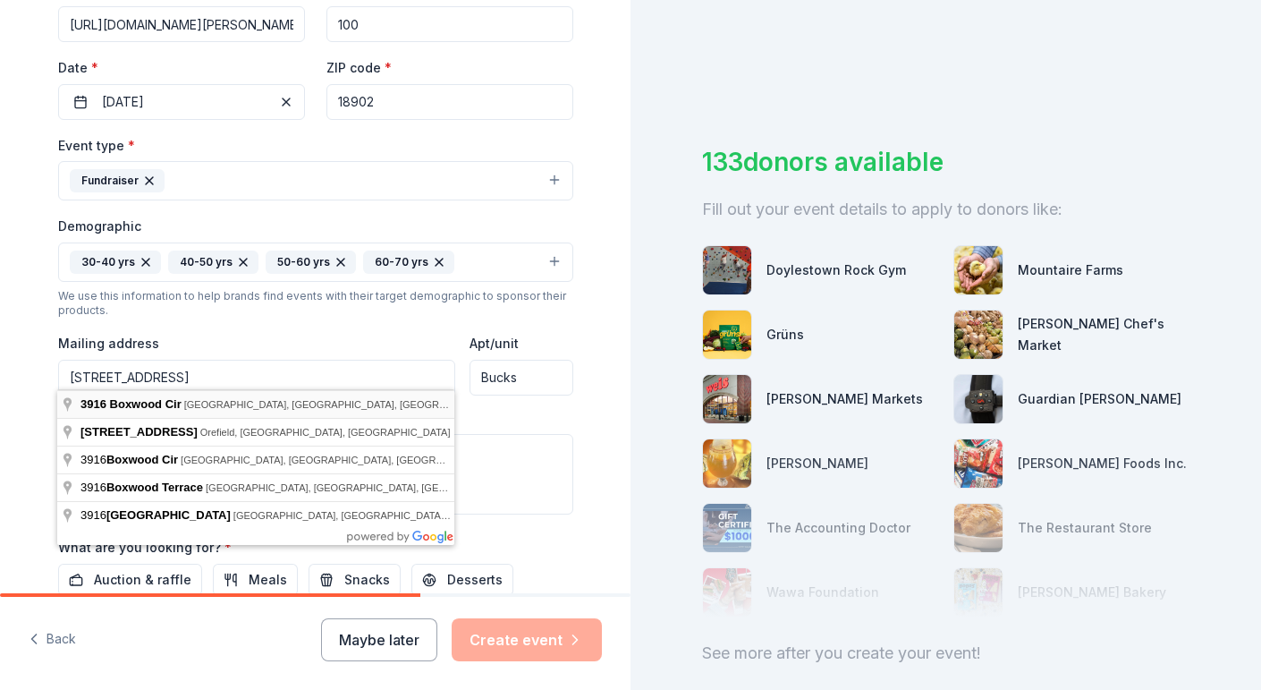
type input "3916 Boxwood Circle, Doylestown, PA, 18902"
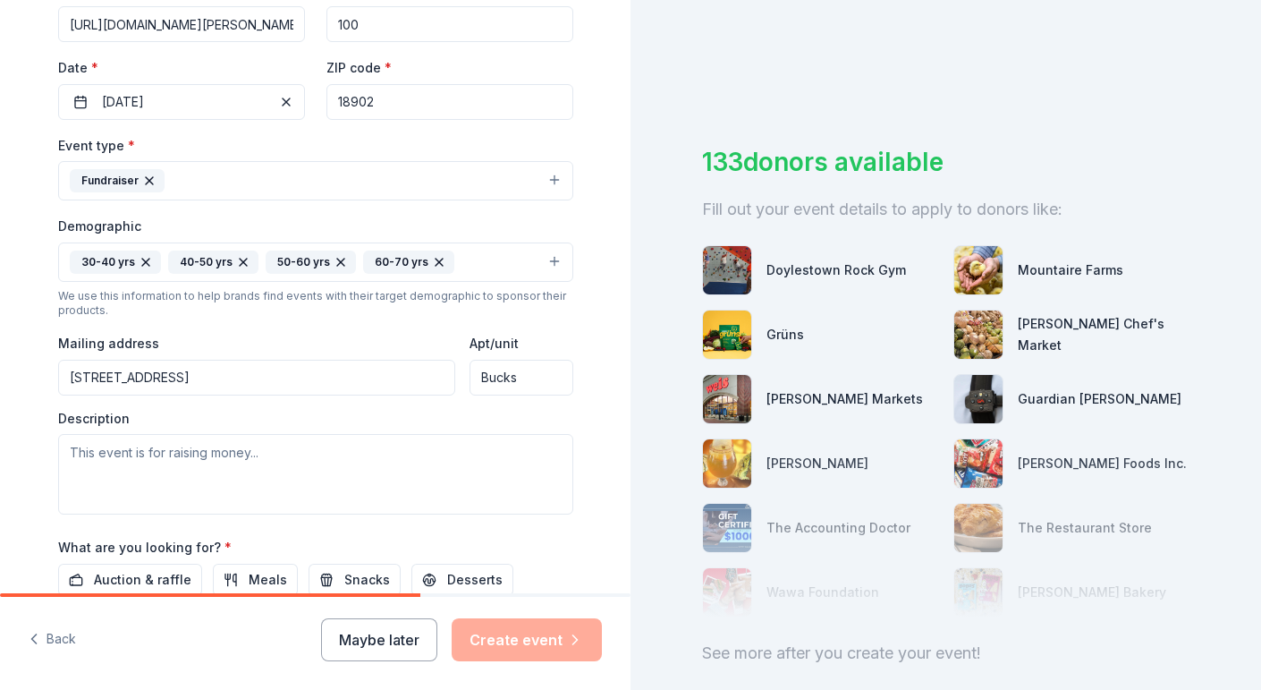
click at [521, 375] on input "Bucks" at bounding box center [521, 378] width 103 height 36
type input "\"
click at [284, 459] on textarea at bounding box center [315, 474] width 515 height 81
paste textarea "Join us for our first annual dinner and raffle honoring our beloved daughter, M…"
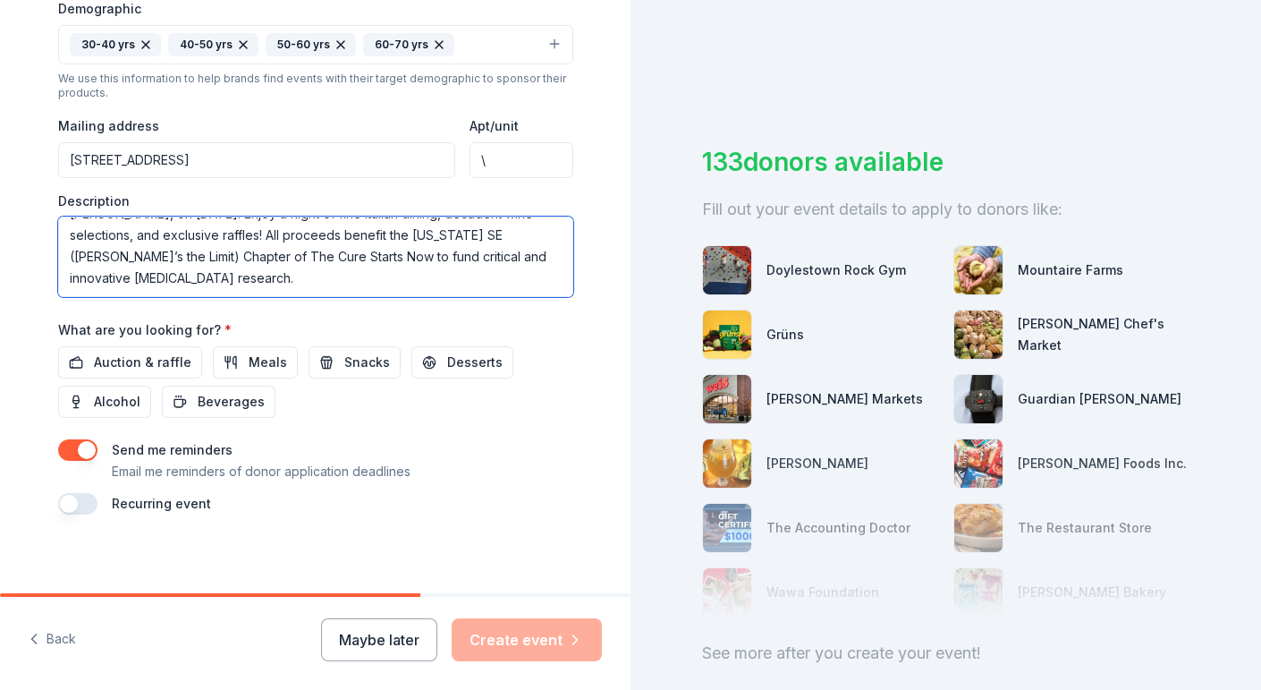
scroll to position [592, 0]
type textarea "Join us for our first annual dinner and raffle honoring our beloved daughter, M…"
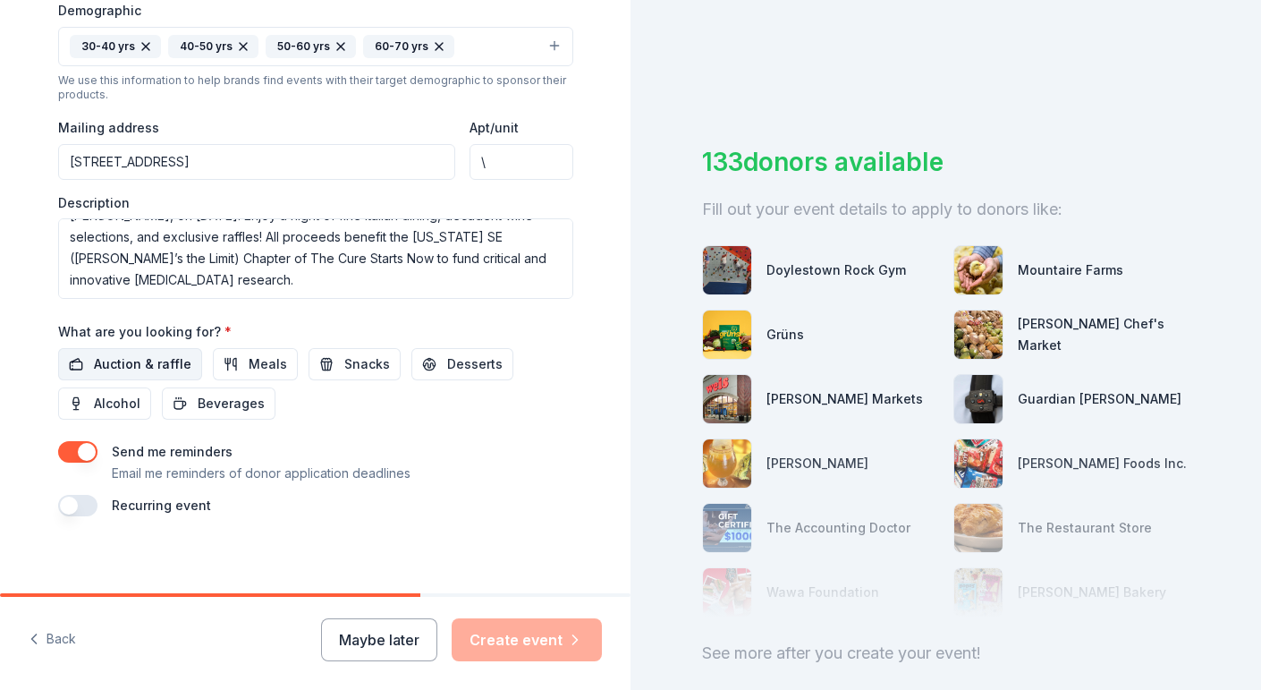
click at [115, 356] on span "Auction & raffle" at bounding box center [143, 363] width 98 height 21
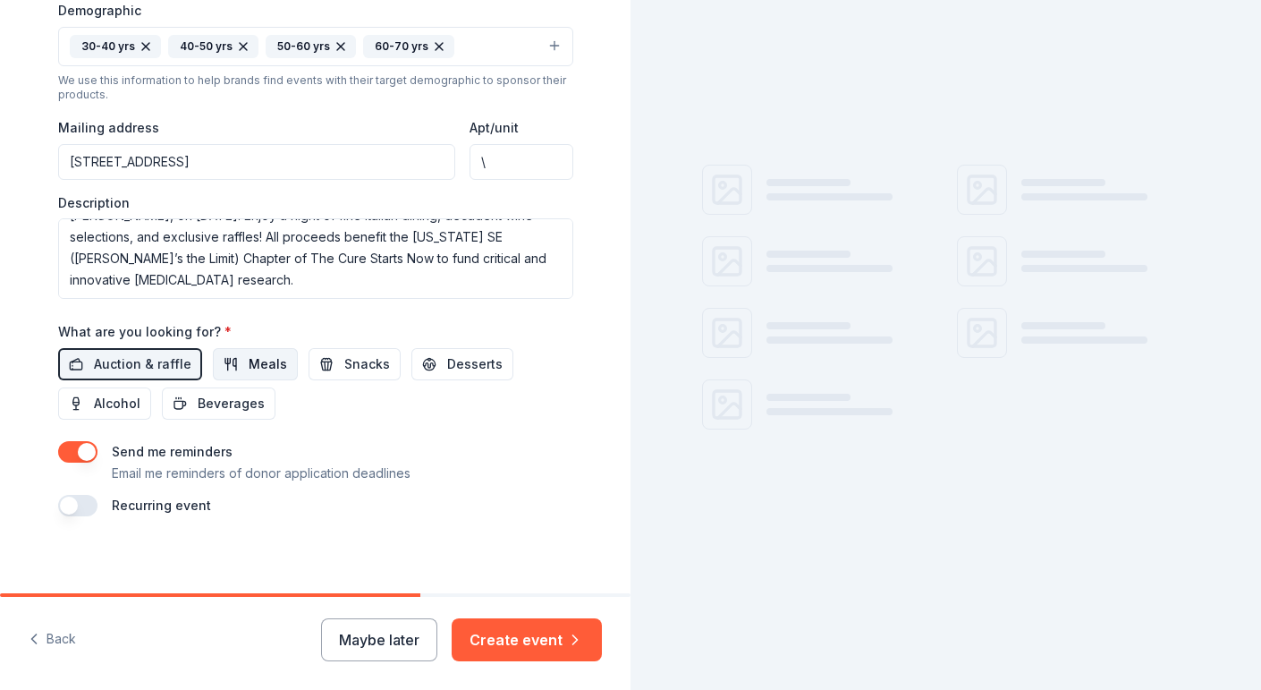
click at [259, 360] on span "Meals" at bounding box center [268, 363] width 38 height 21
click at [325, 359] on button "Snacks" at bounding box center [355, 364] width 92 height 32
click at [447, 353] on span "Desserts" at bounding box center [474, 363] width 55 height 21
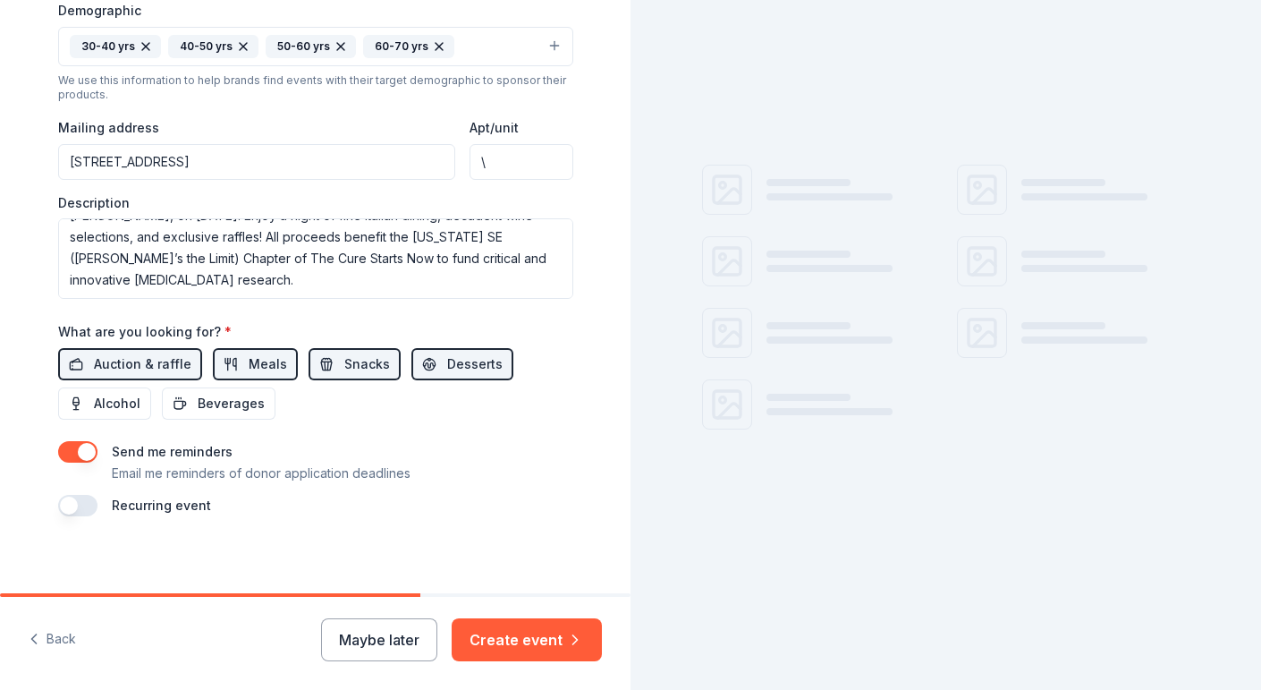
click at [198, 378] on div "Auction & raffle Meals Snacks Desserts Alcohol Beverages" at bounding box center [315, 384] width 515 height 72
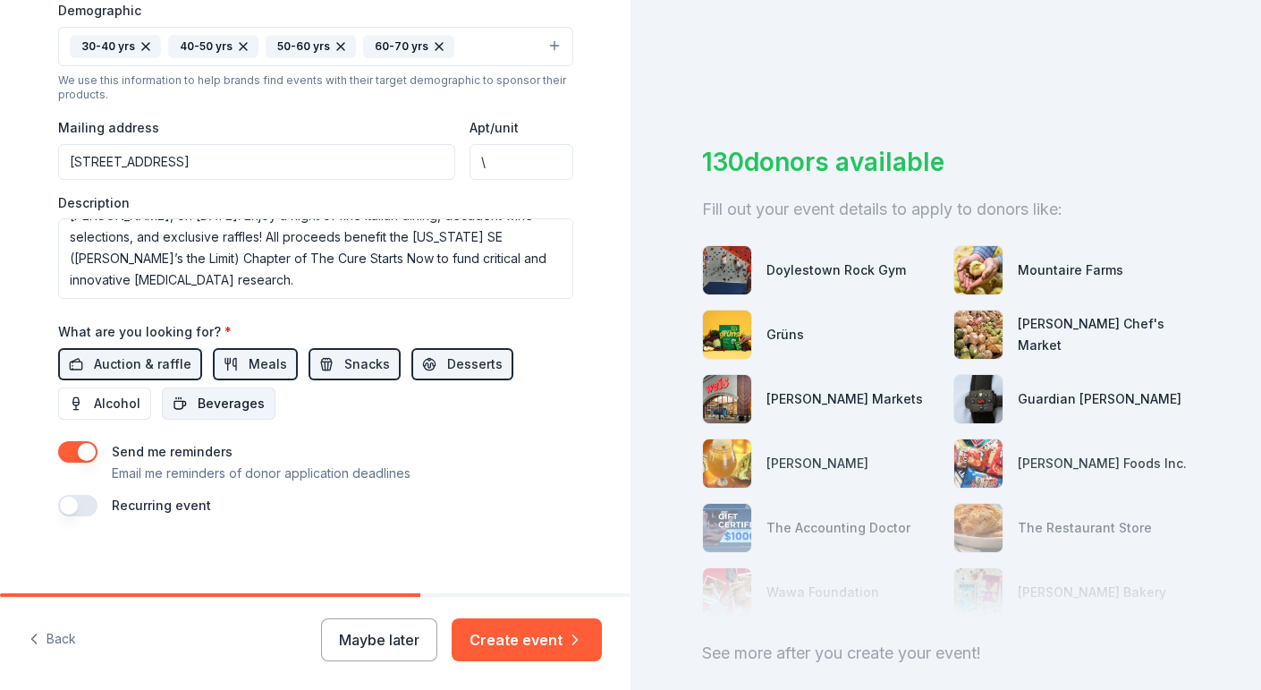
click at [190, 390] on button "Beverages" at bounding box center [219, 403] width 114 height 32
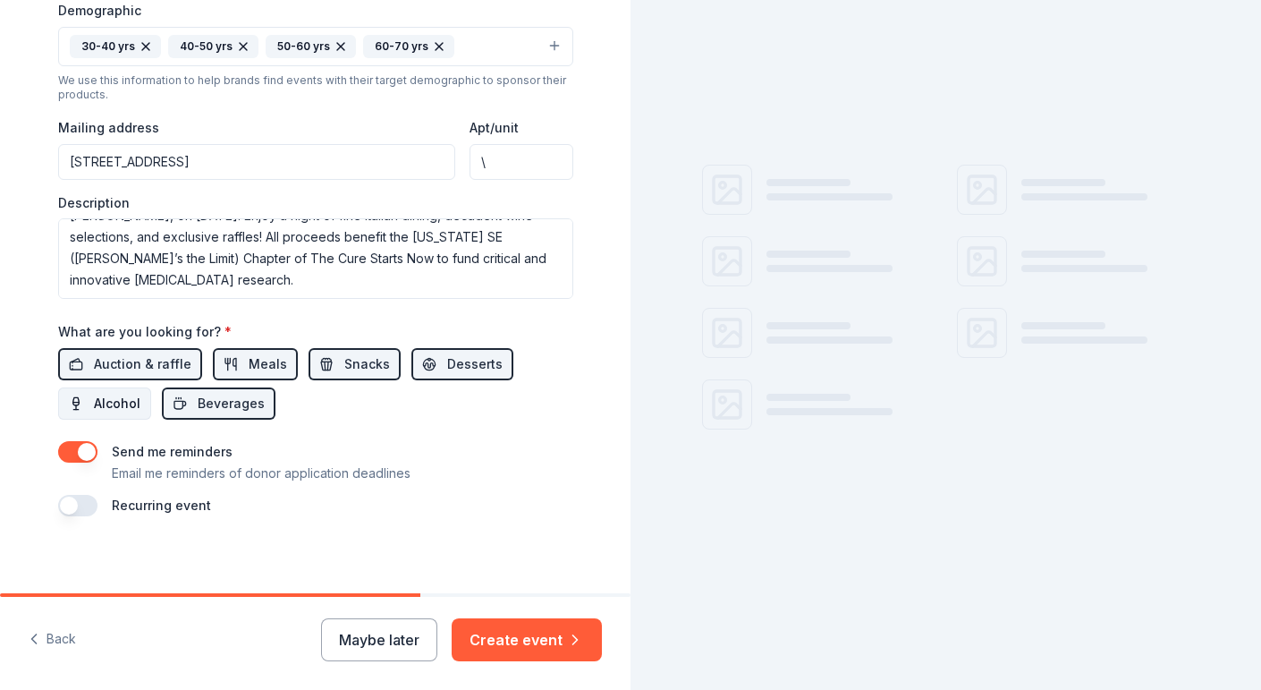
click at [124, 397] on span "Alcohol" at bounding box center [117, 403] width 47 height 21
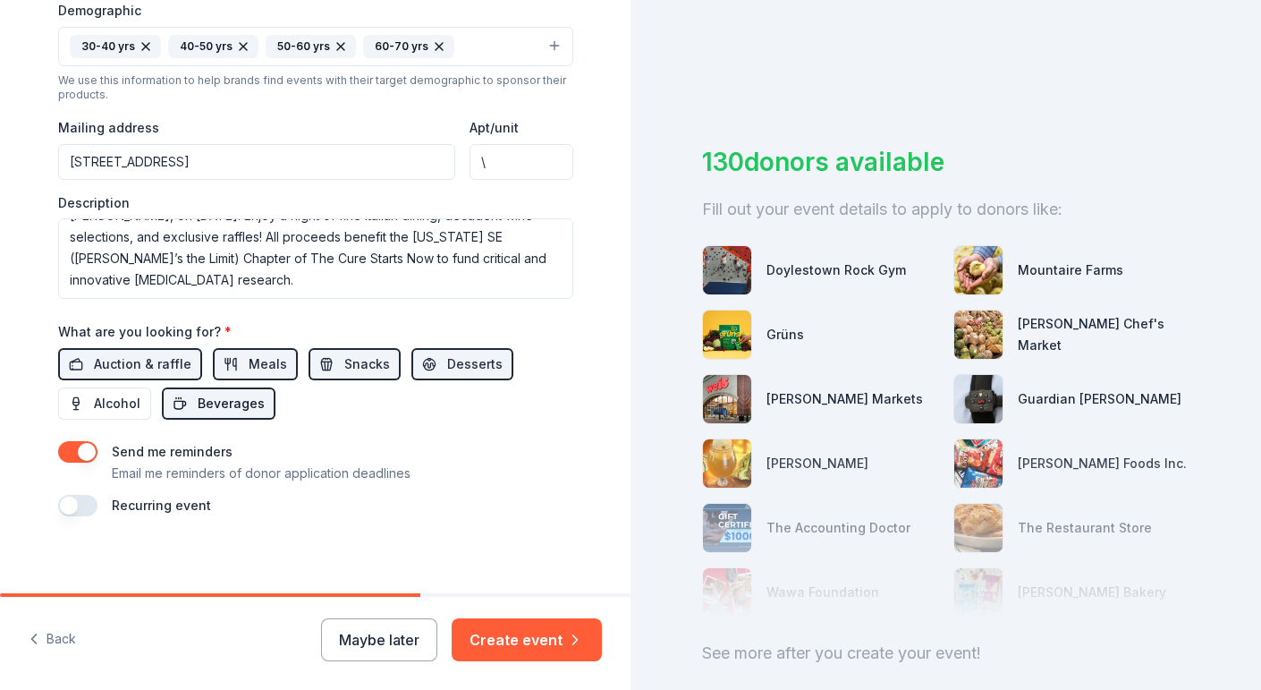
click at [223, 393] on span "Beverages" at bounding box center [231, 403] width 67 height 21
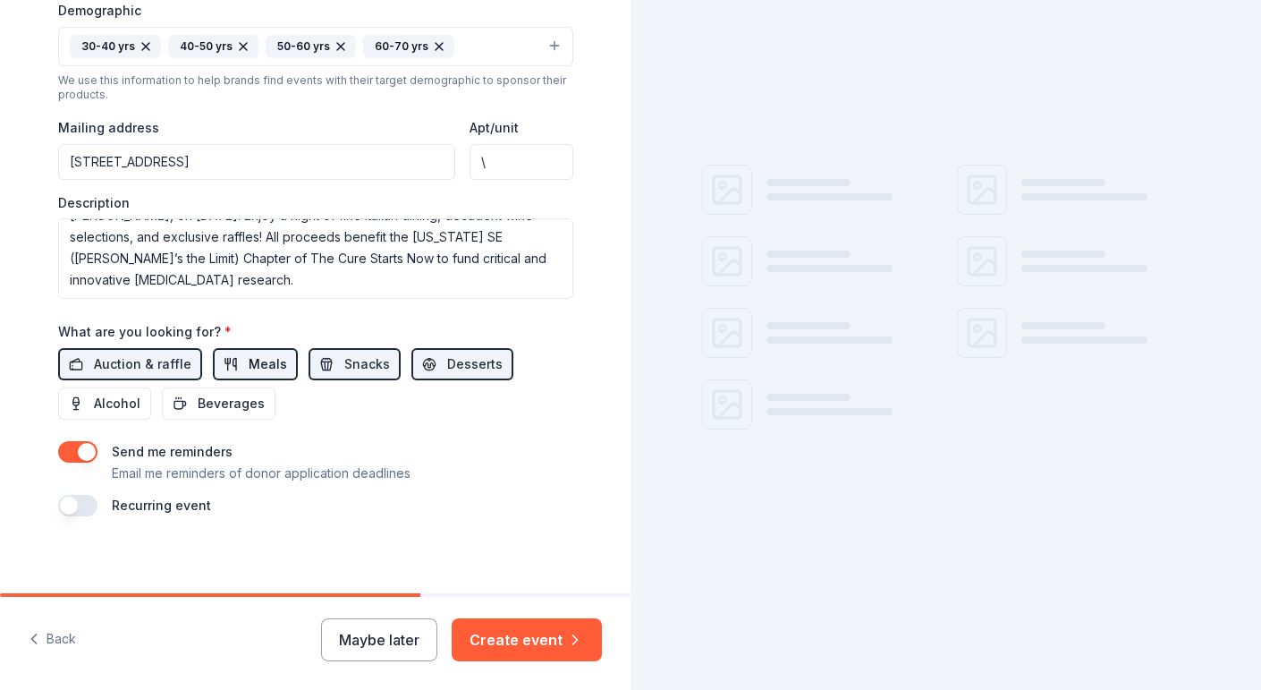
click at [270, 353] on span "Meals" at bounding box center [268, 363] width 38 height 21
click at [368, 358] on span "Snacks" at bounding box center [367, 363] width 46 height 21
click at [423, 360] on button "Desserts" at bounding box center [463, 364] width 102 height 32
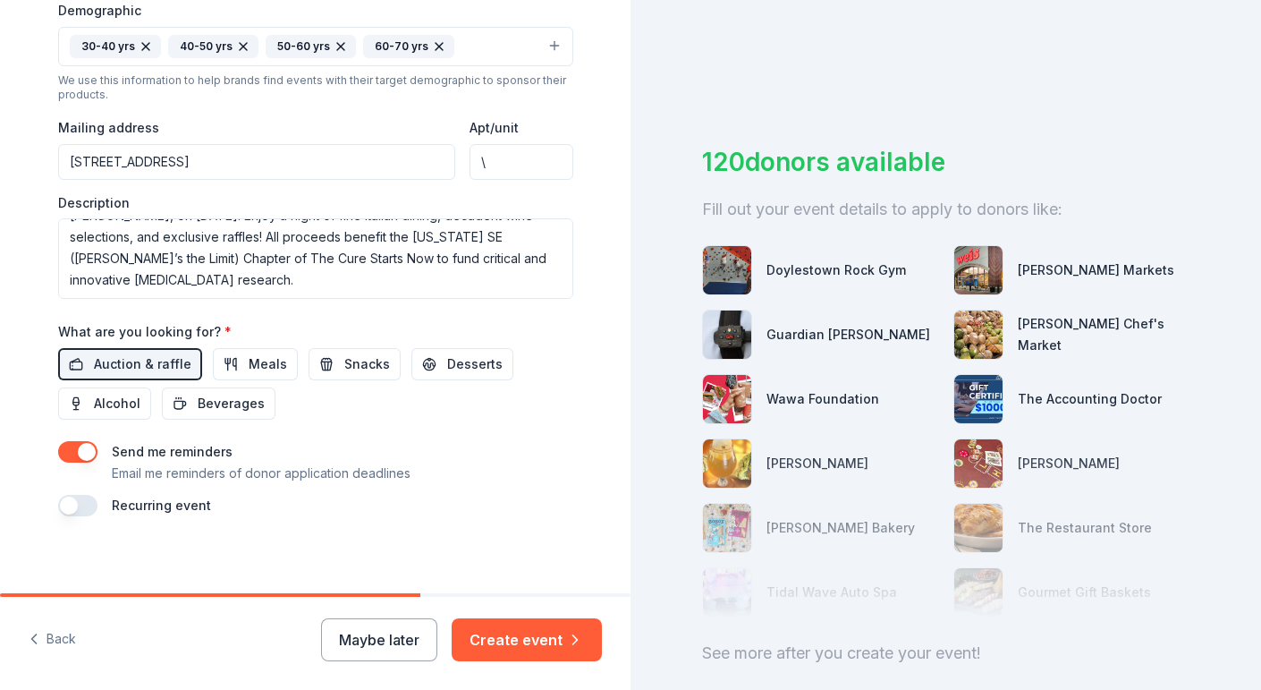
scroll to position [594, 0]
drag, startPoint x: 531, startPoint y: 641, endPoint x: 514, endPoint y: 163, distance: 478.1
click at [514, 163] on div "Tell us about your event. We'll find in-kind donations you can apply for. Event…" at bounding box center [315, 345] width 631 height 690
click at [514, 163] on input "\" at bounding box center [521, 160] width 103 height 36
click at [531, 639] on button "Create event" at bounding box center [527, 639] width 150 height 43
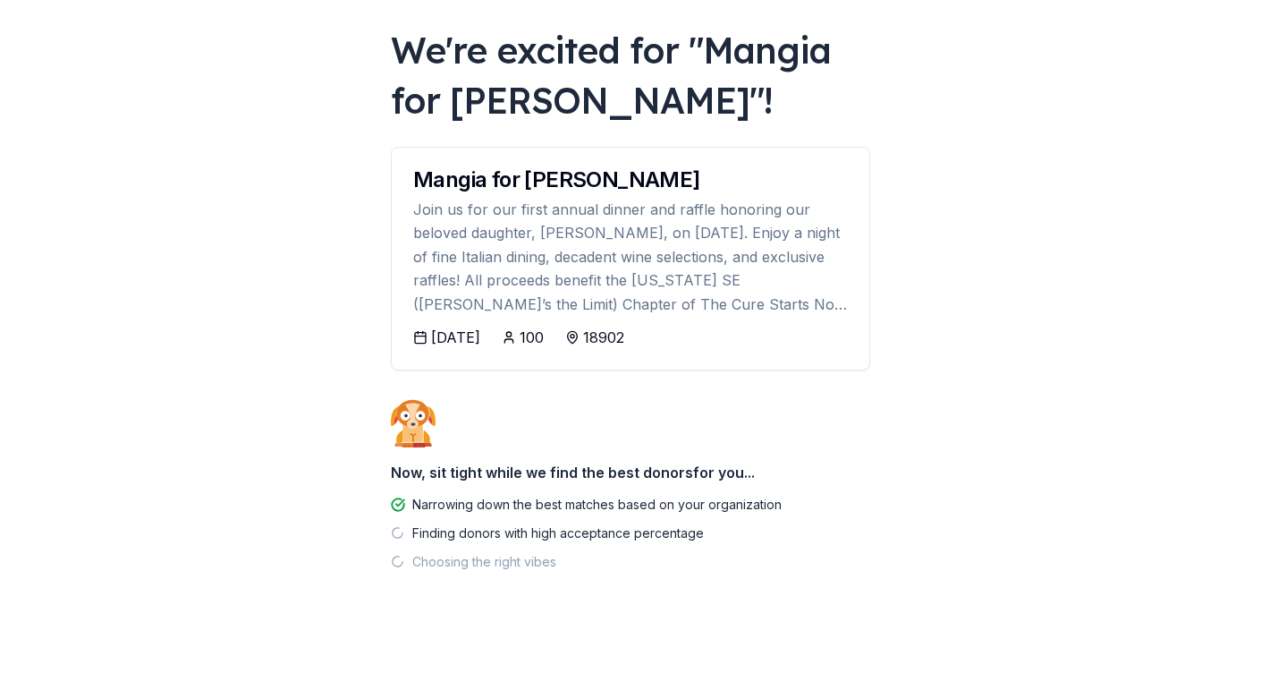
scroll to position [86, 0]
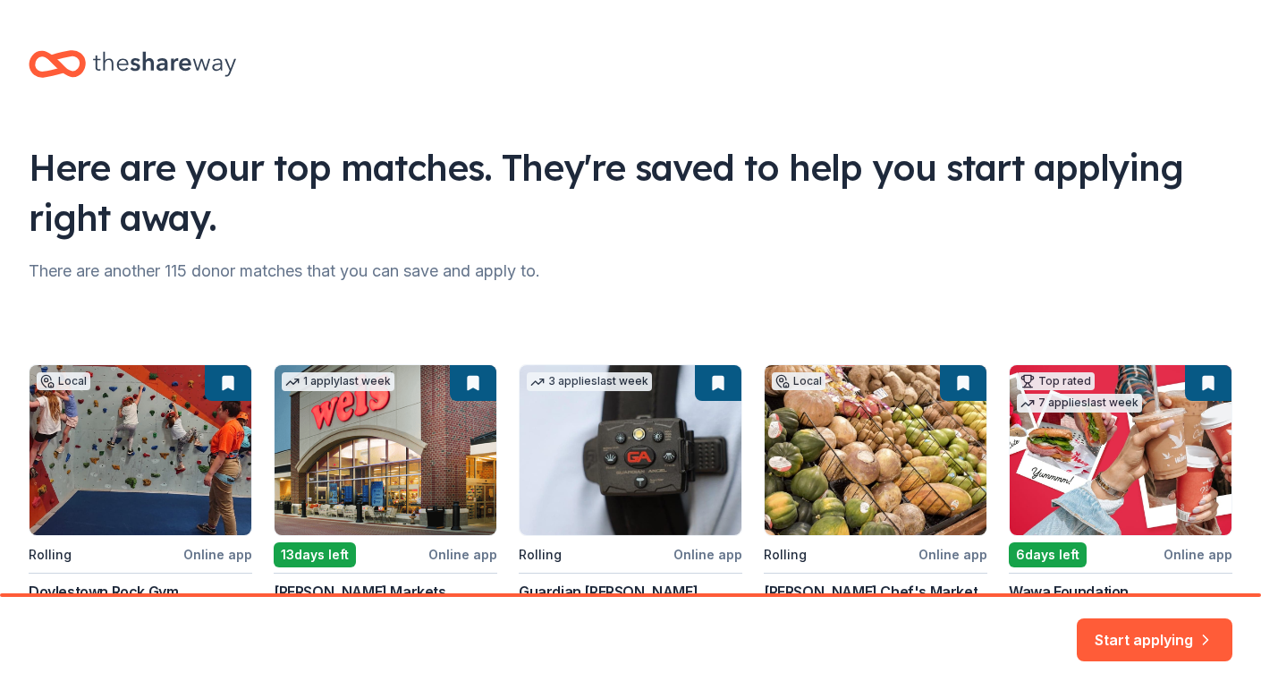
scroll to position [158, 0]
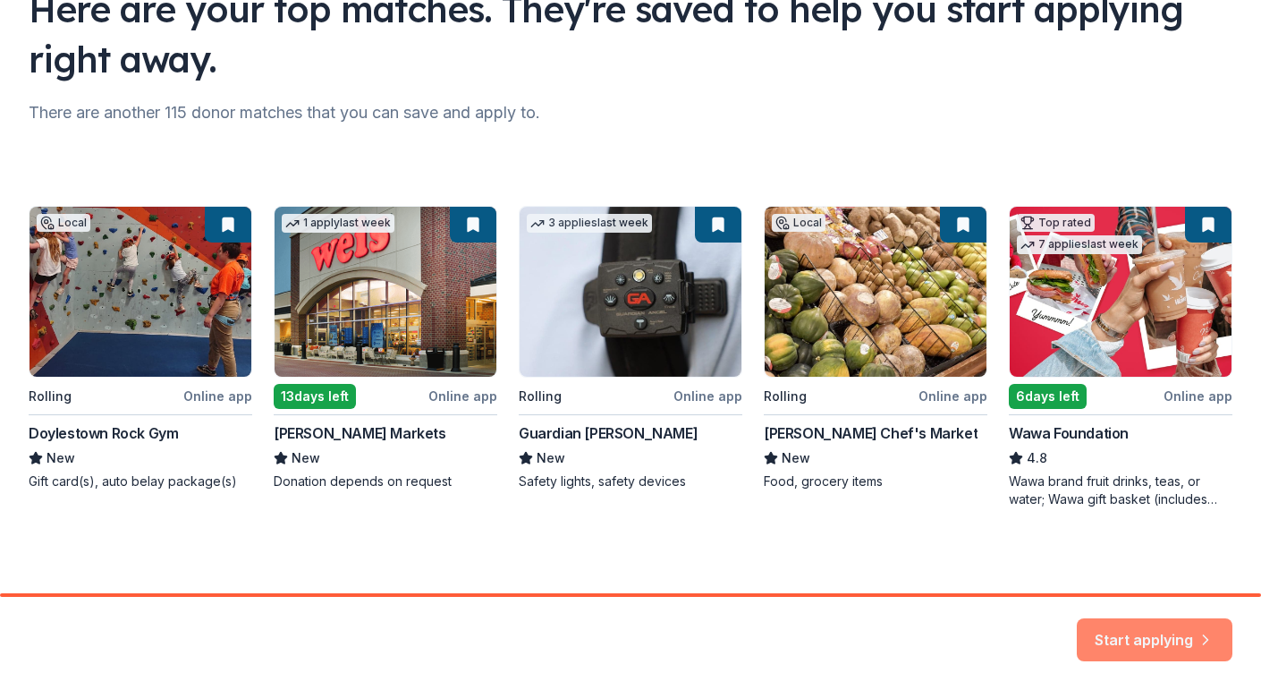
click at [1169, 634] on button "Start applying" at bounding box center [1155, 630] width 156 height 43
click at [132, 276] on div "Local Rolling Online app Doylestown Rock Gym New Gift card(s), auto belay packa…" at bounding box center [631, 357] width 1204 height 302
click at [226, 221] on div "Local Rolling Online app Doylestown Rock Gym New Gift card(s), auto belay packa…" at bounding box center [631, 357] width 1204 height 302
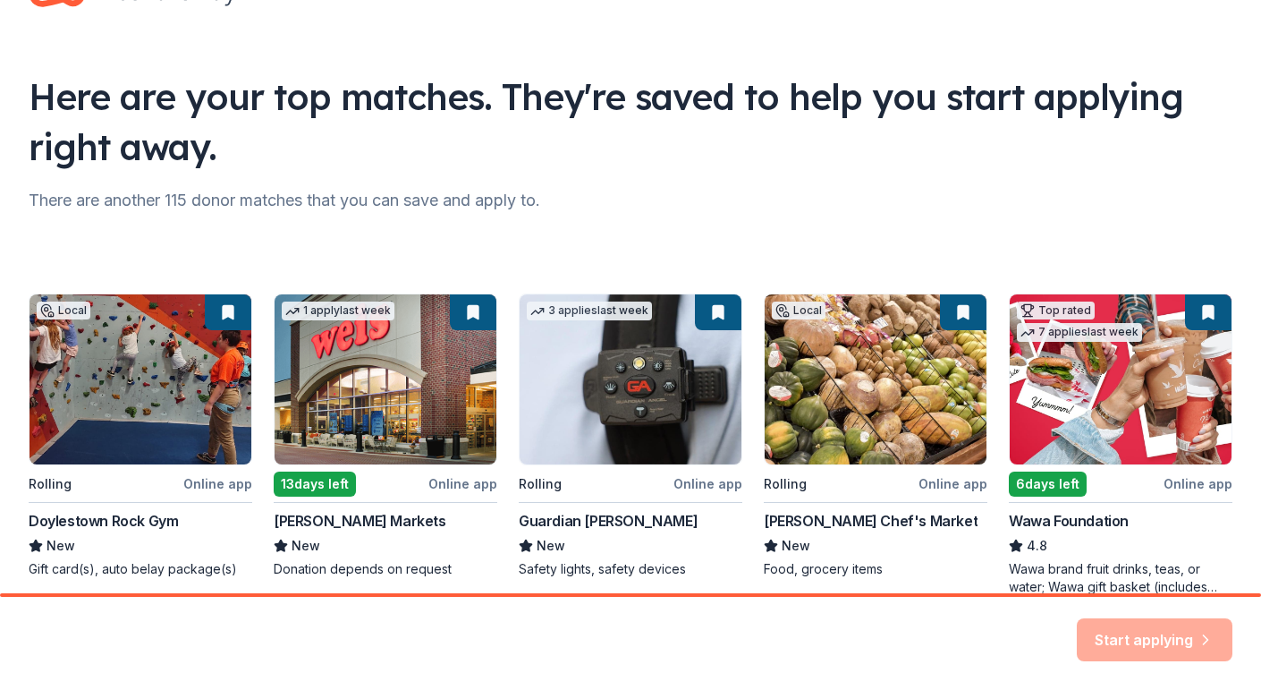
scroll to position [74, 0]
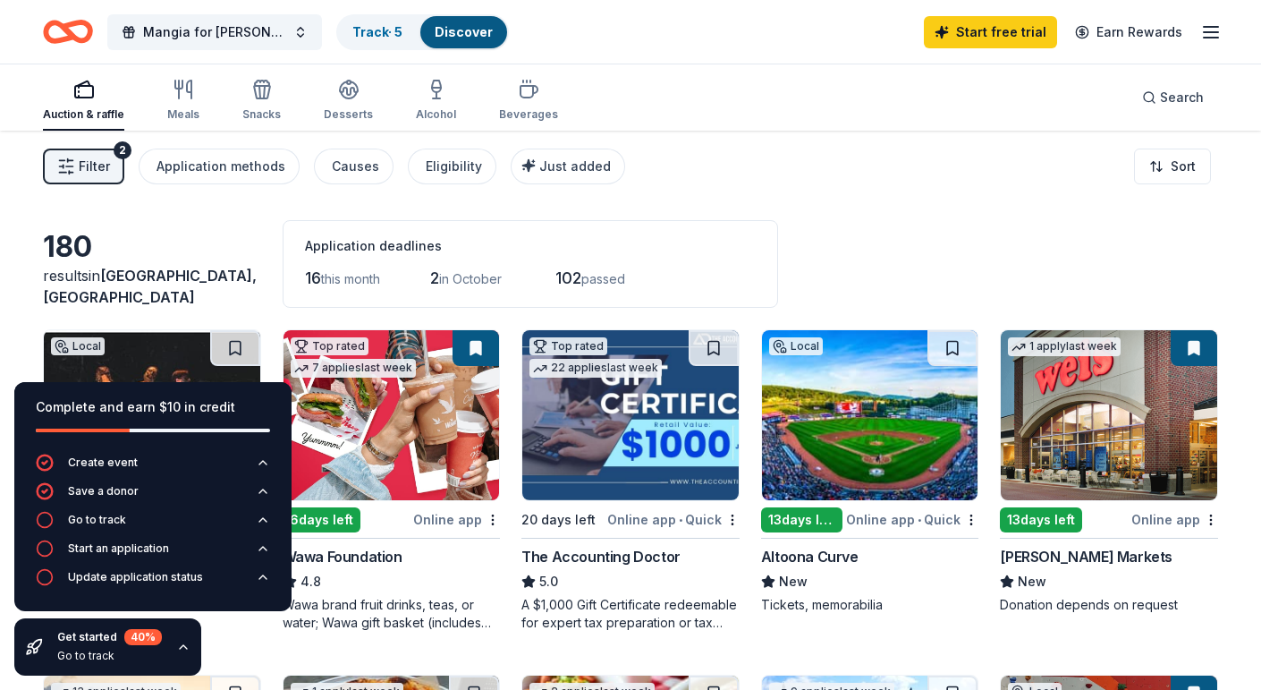
click at [187, 650] on icon "button" at bounding box center [183, 647] width 14 height 14
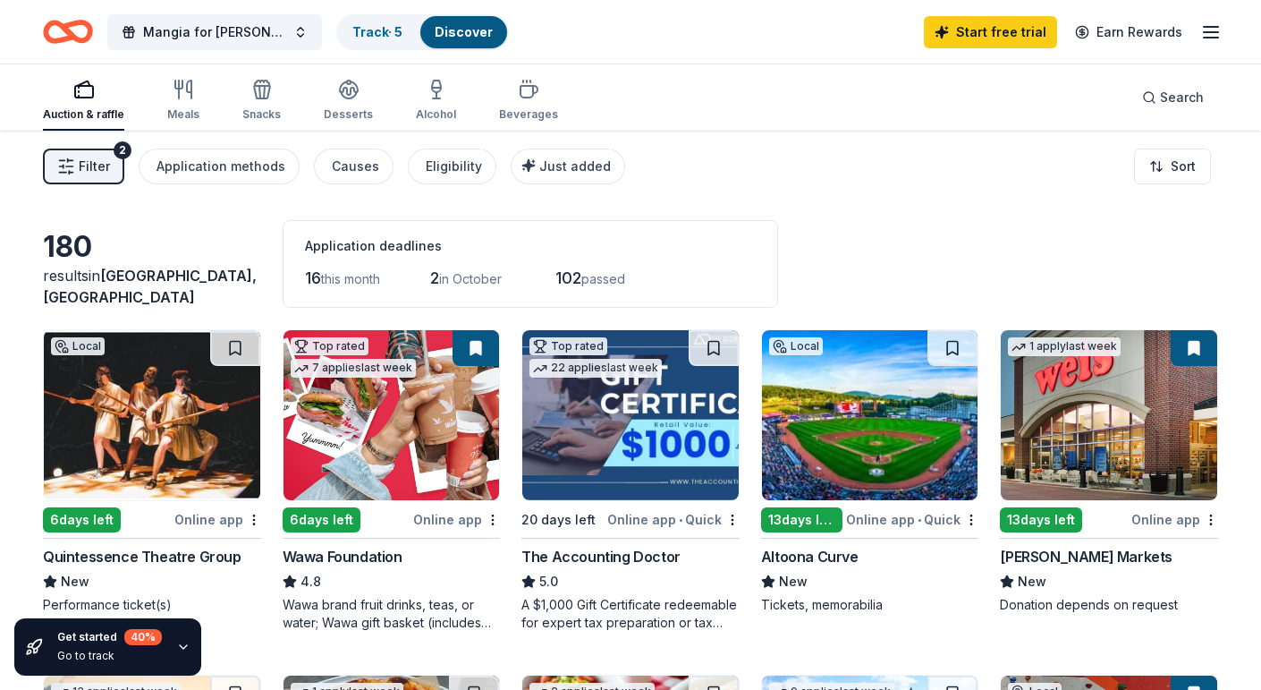
click at [357, 442] on img at bounding box center [392, 415] width 217 height 170
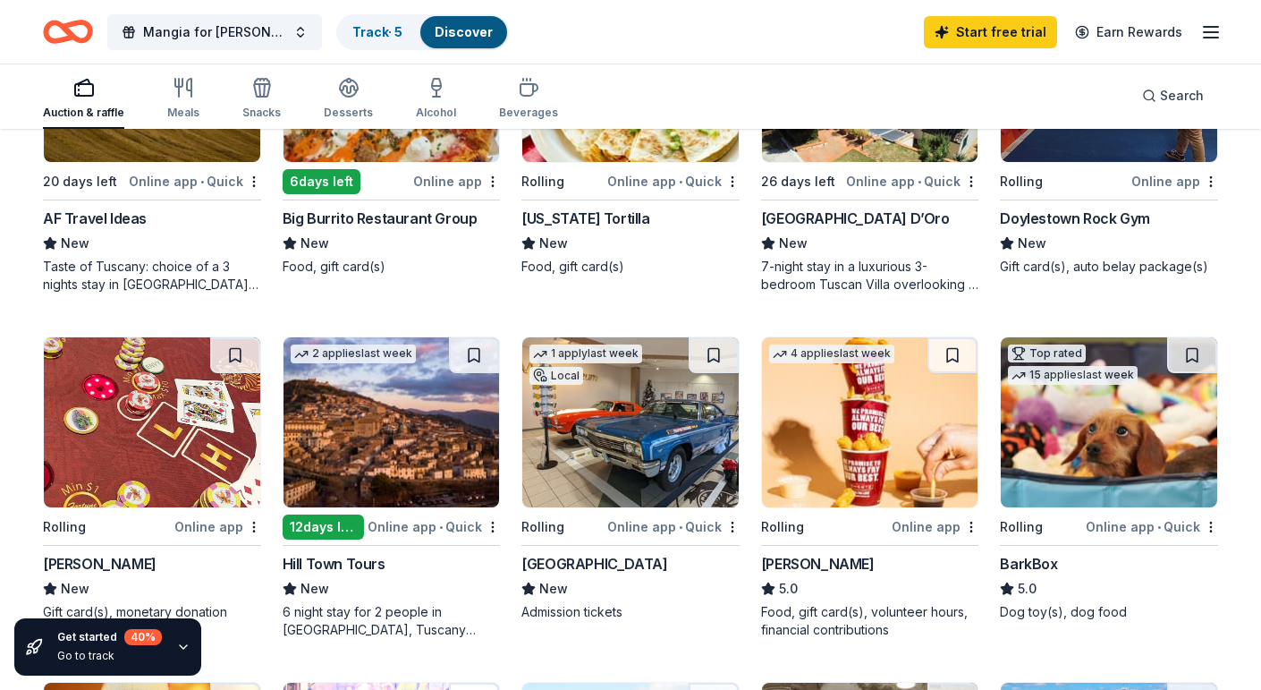
scroll to position [684, 0]
click at [413, 428] on img at bounding box center [392, 422] width 217 height 170
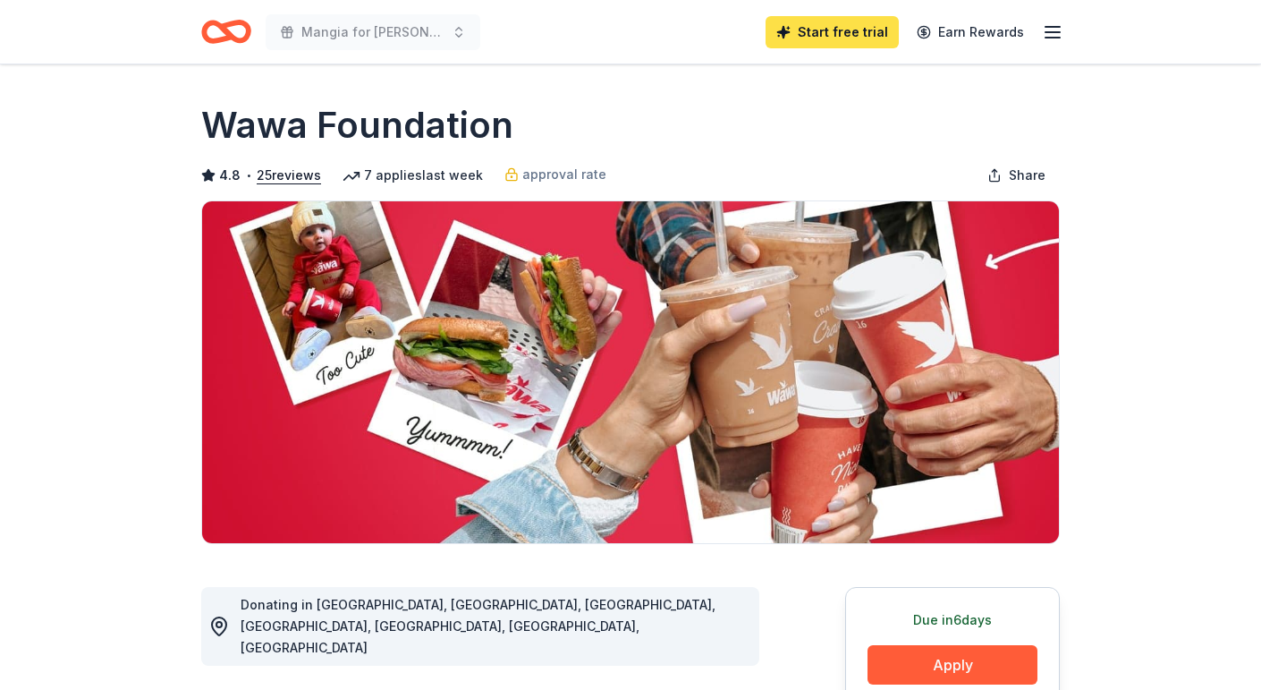
click at [839, 34] on link "Start free trial" at bounding box center [832, 32] width 133 height 32
click at [859, 31] on link "Start free trial" at bounding box center [832, 32] width 133 height 32
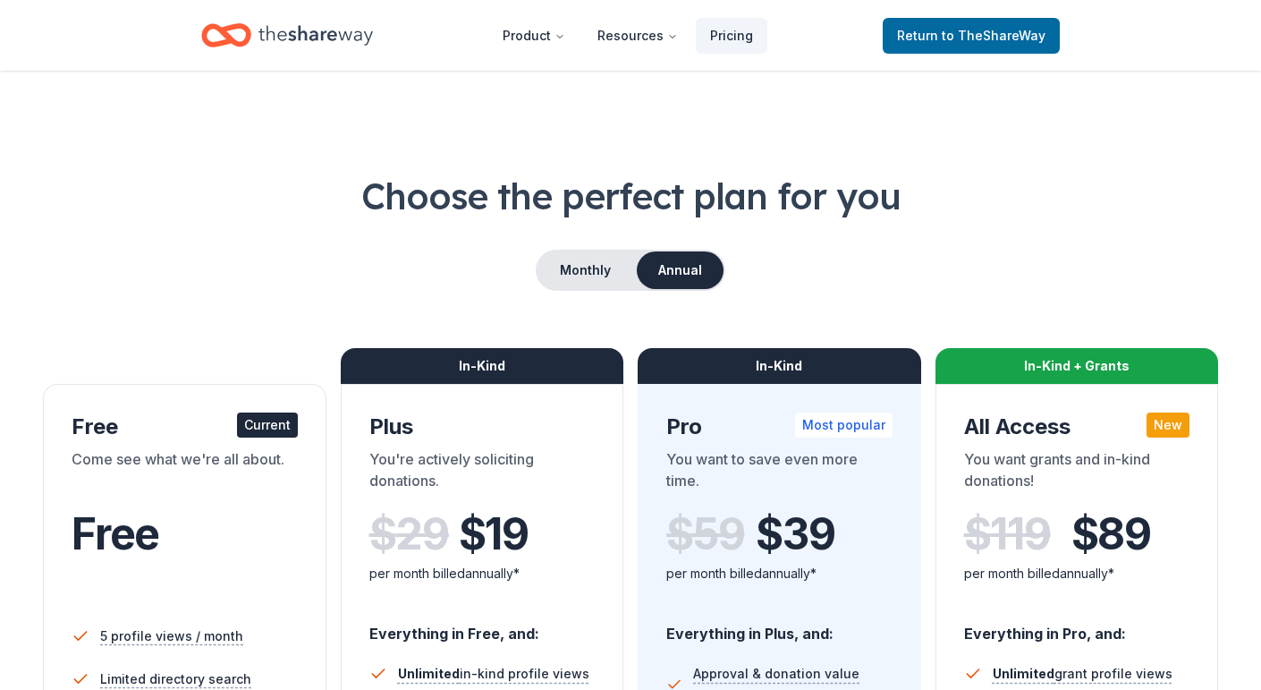
click at [147, 483] on div "Come see what we're all about." at bounding box center [185, 473] width 226 height 50
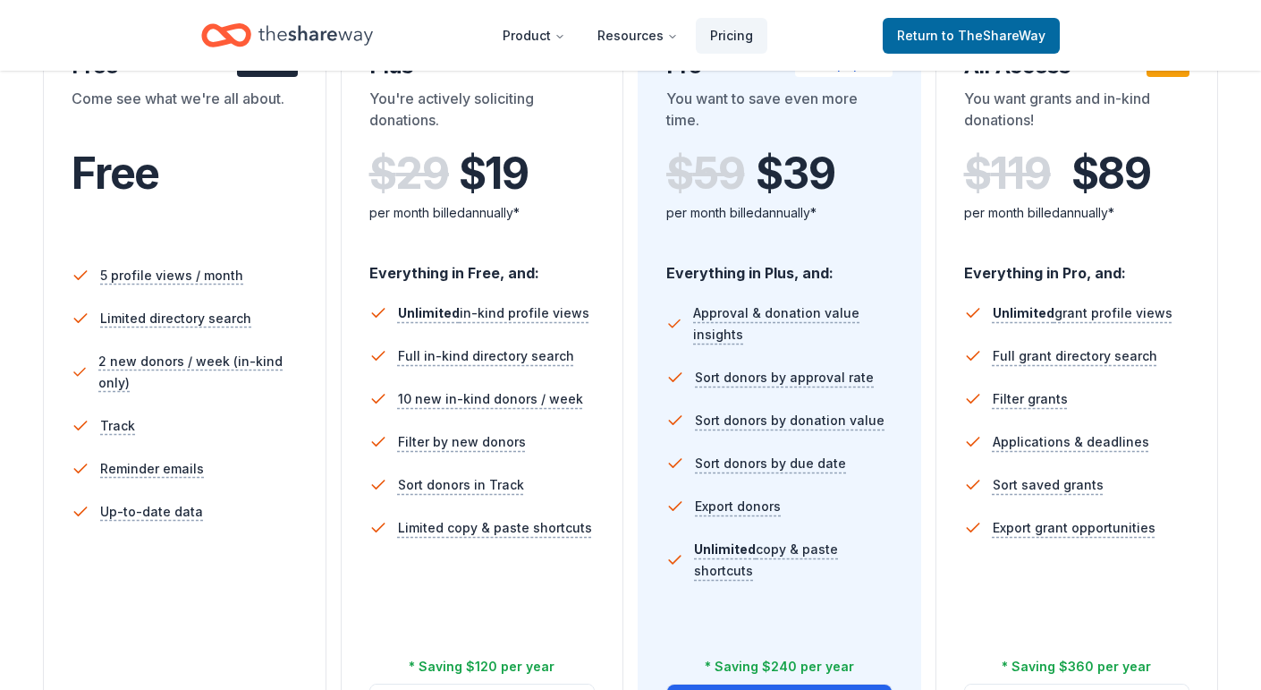
scroll to position [354, 0]
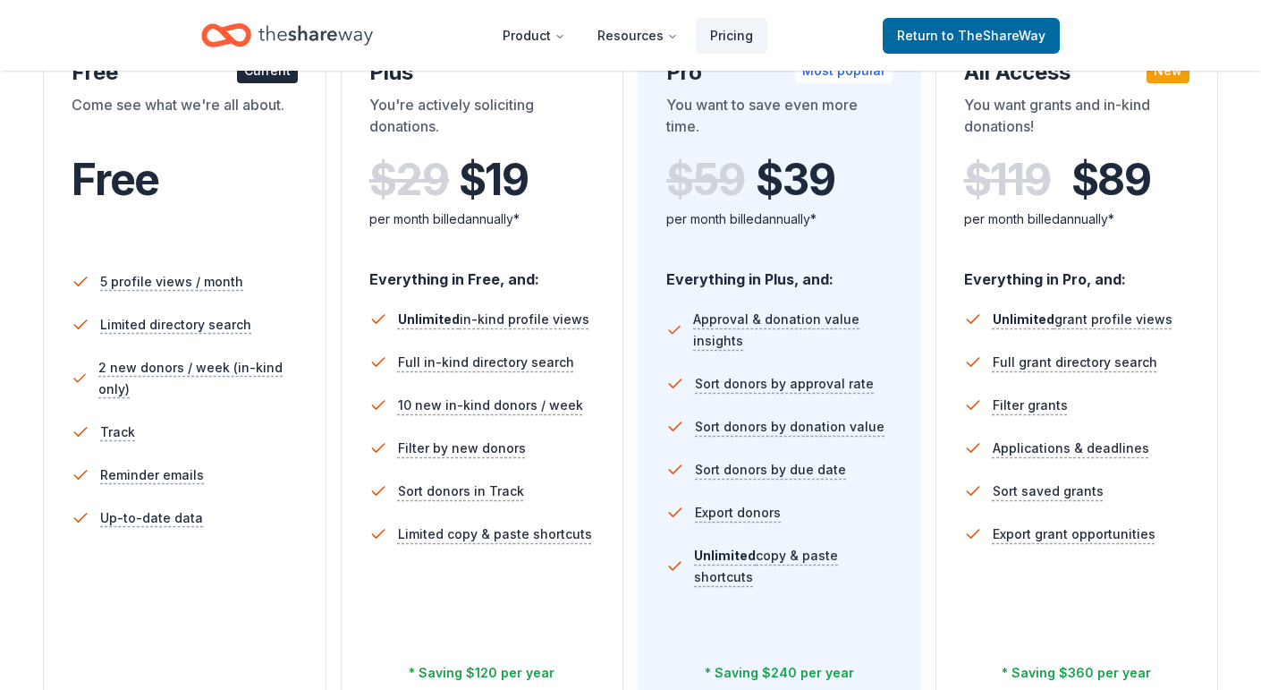
click at [131, 264] on li "5 profile views / month" at bounding box center [185, 281] width 226 height 43
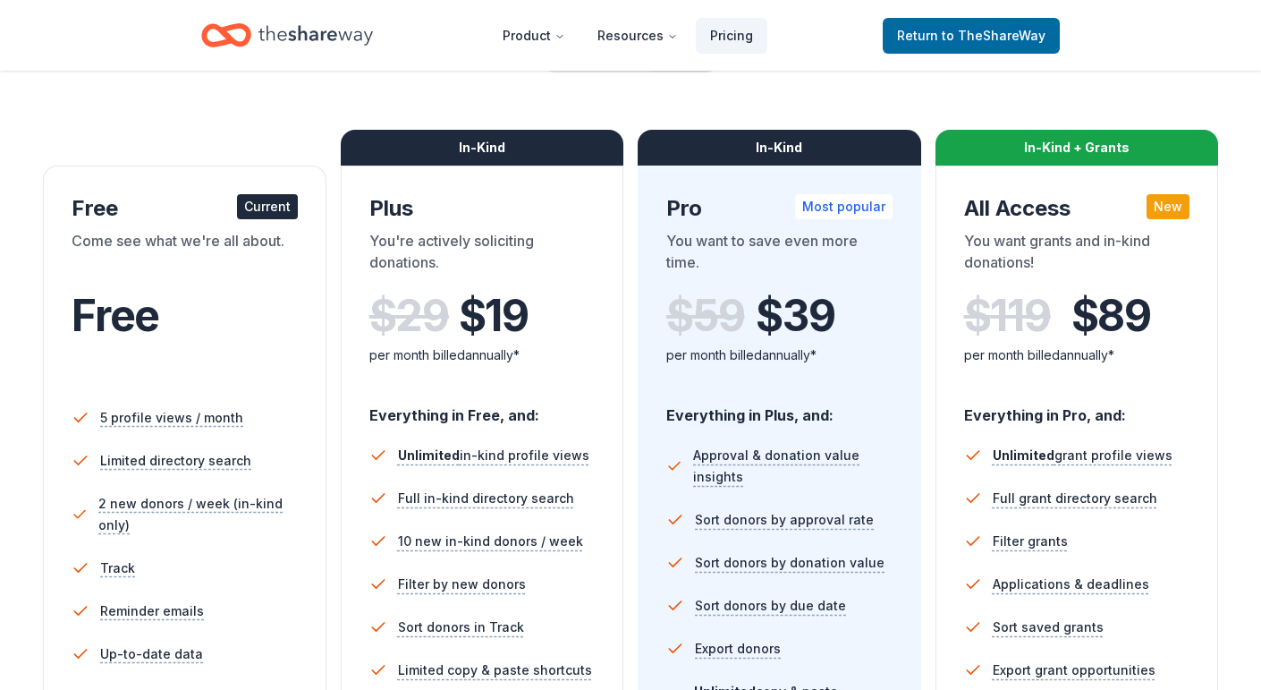
scroll to position [210, 0]
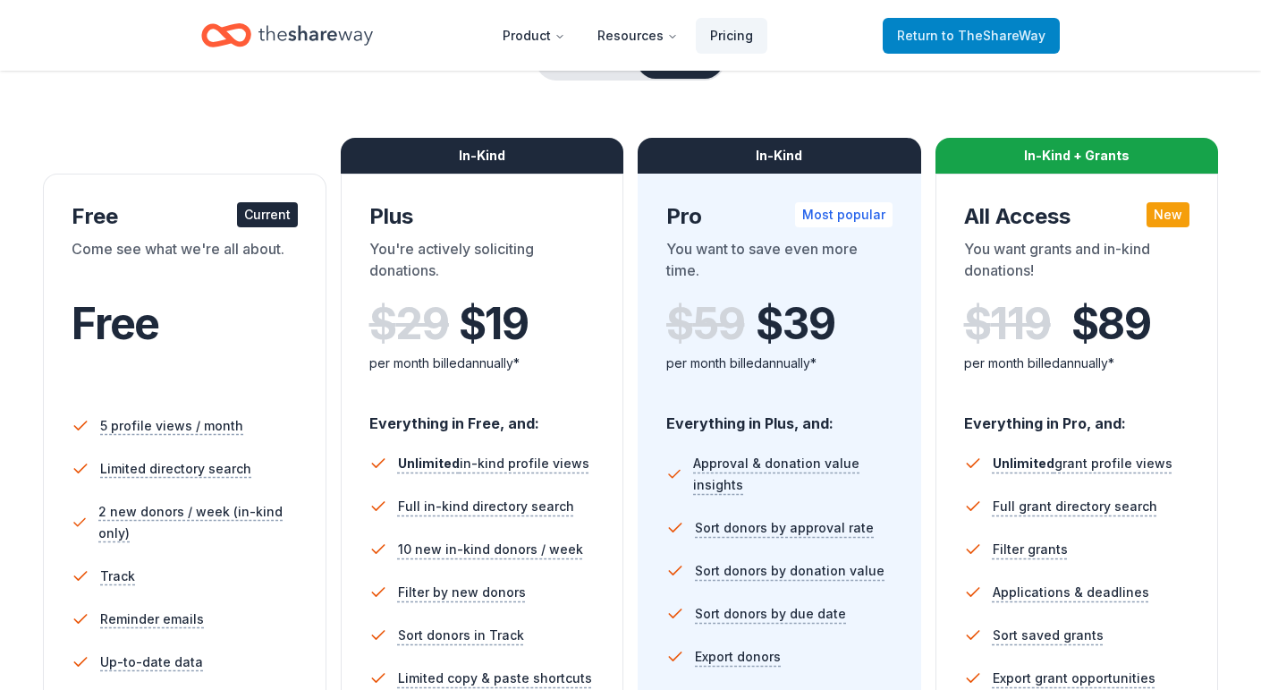
click at [959, 29] on span "to TheShareWay" at bounding box center [994, 35] width 104 height 15
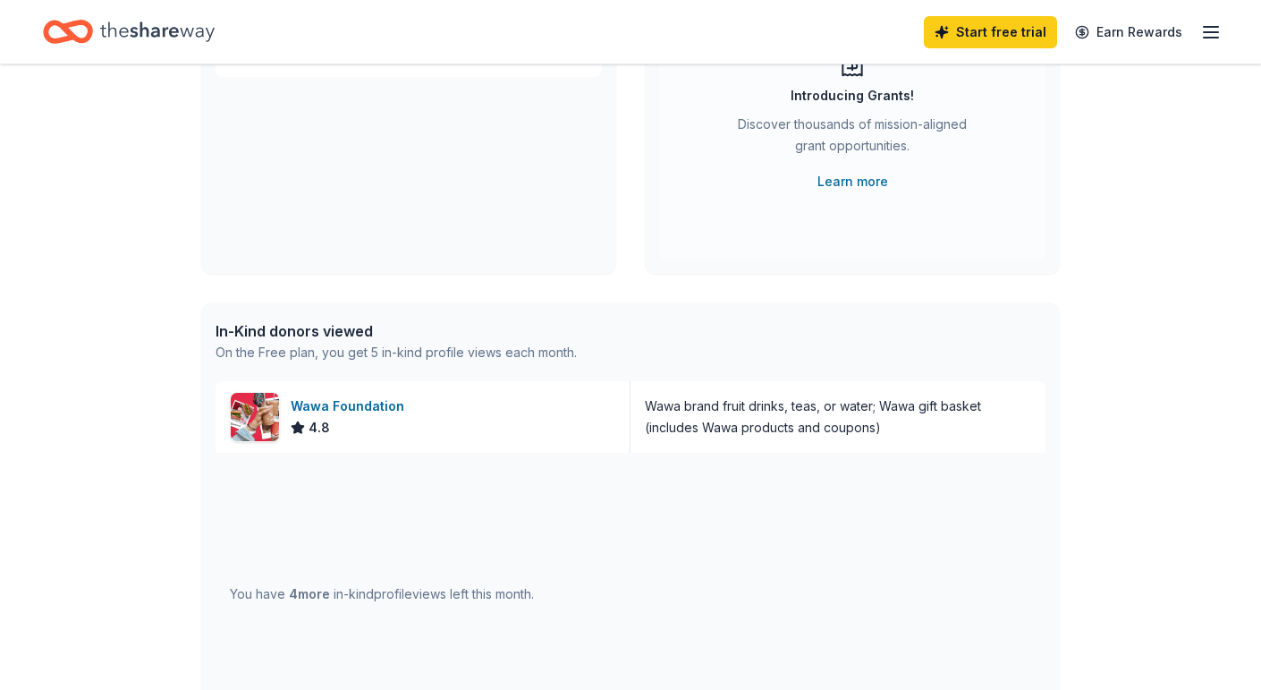
scroll to position [253, 0]
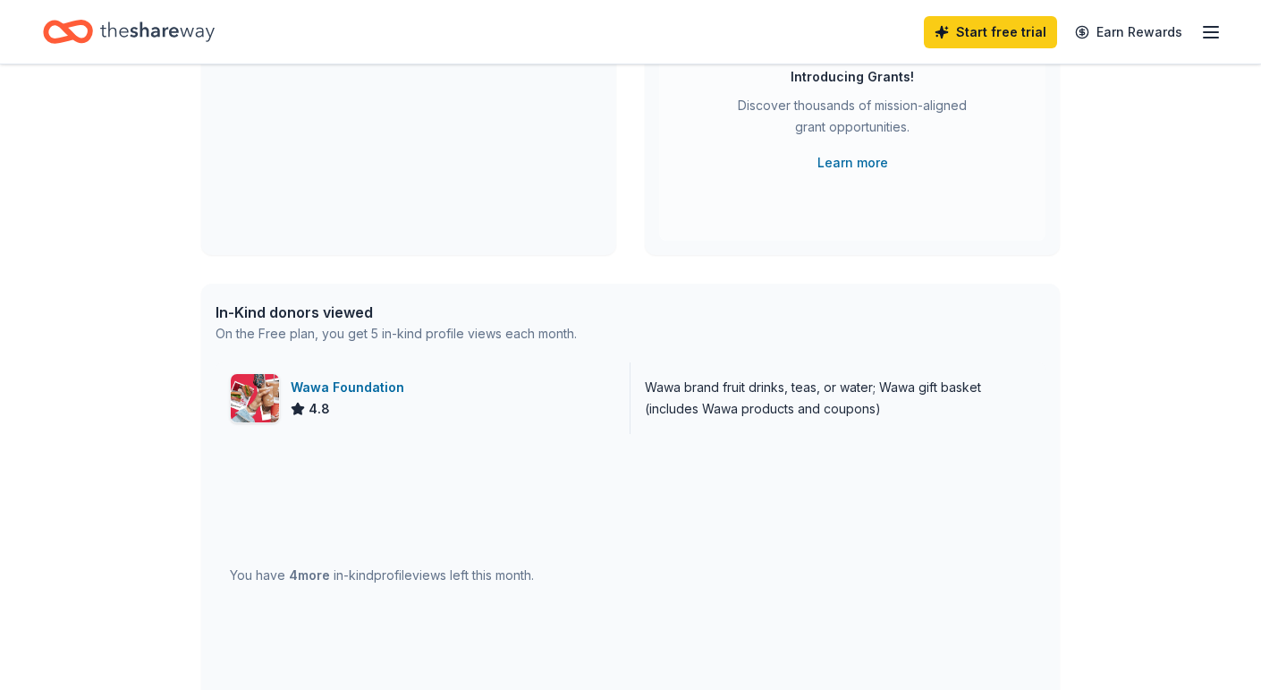
click at [327, 390] on div "Wawa Foundation" at bounding box center [351, 387] width 121 height 21
click at [364, 393] on div "Wawa Foundation" at bounding box center [351, 387] width 121 height 21
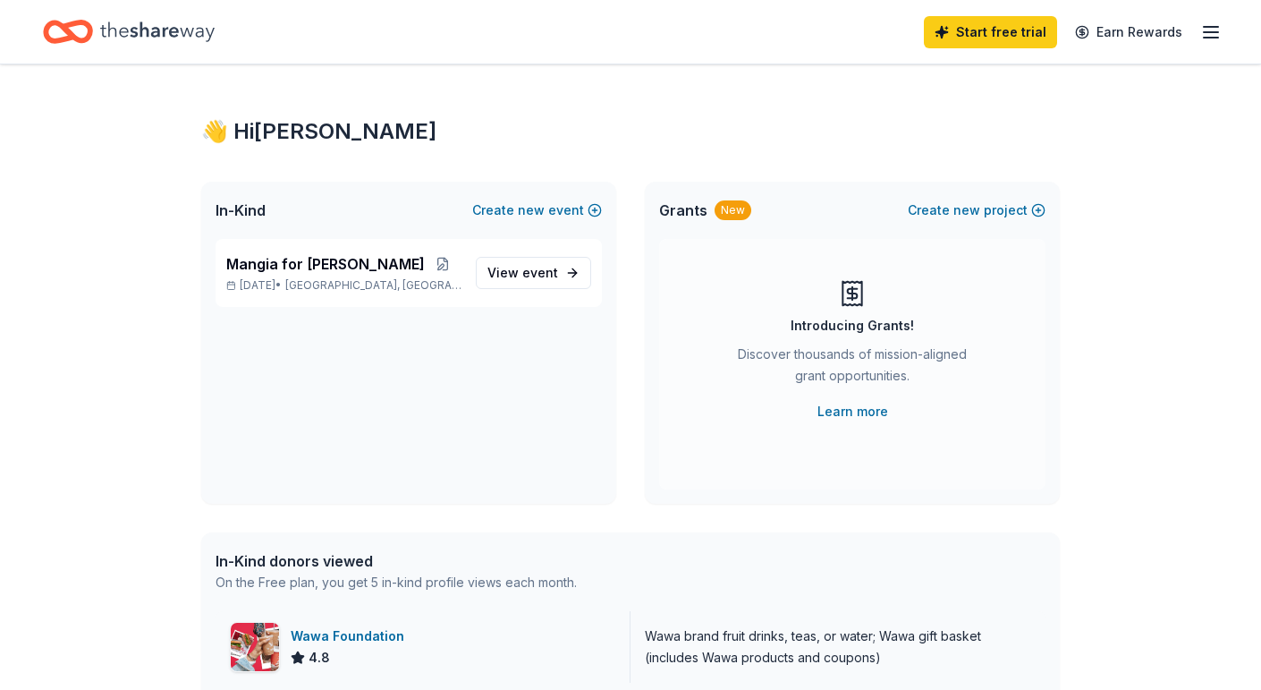
scroll to position [0, 0]
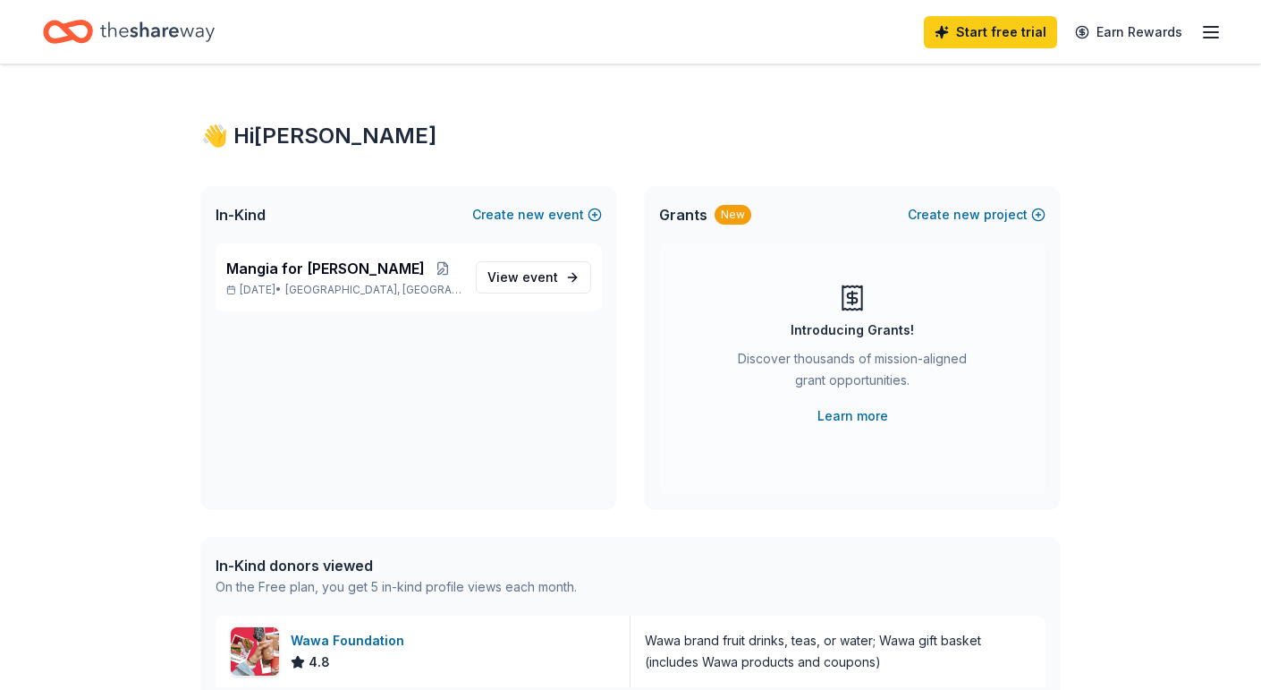
click at [62, 38] on icon "Home" at bounding box center [60, 31] width 28 height 18
click at [164, 32] on icon "Home" at bounding box center [157, 31] width 115 height 20
click at [159, 46] on icon "Home" at bounding box center [157, 31] width 115 height 37
click at [103, 29] on icon "Home" at bounding box center [157, 31] width 115 height 37
click at [67, 25] on icon "Home" at bounding box center [77, 31] width 28 height 18
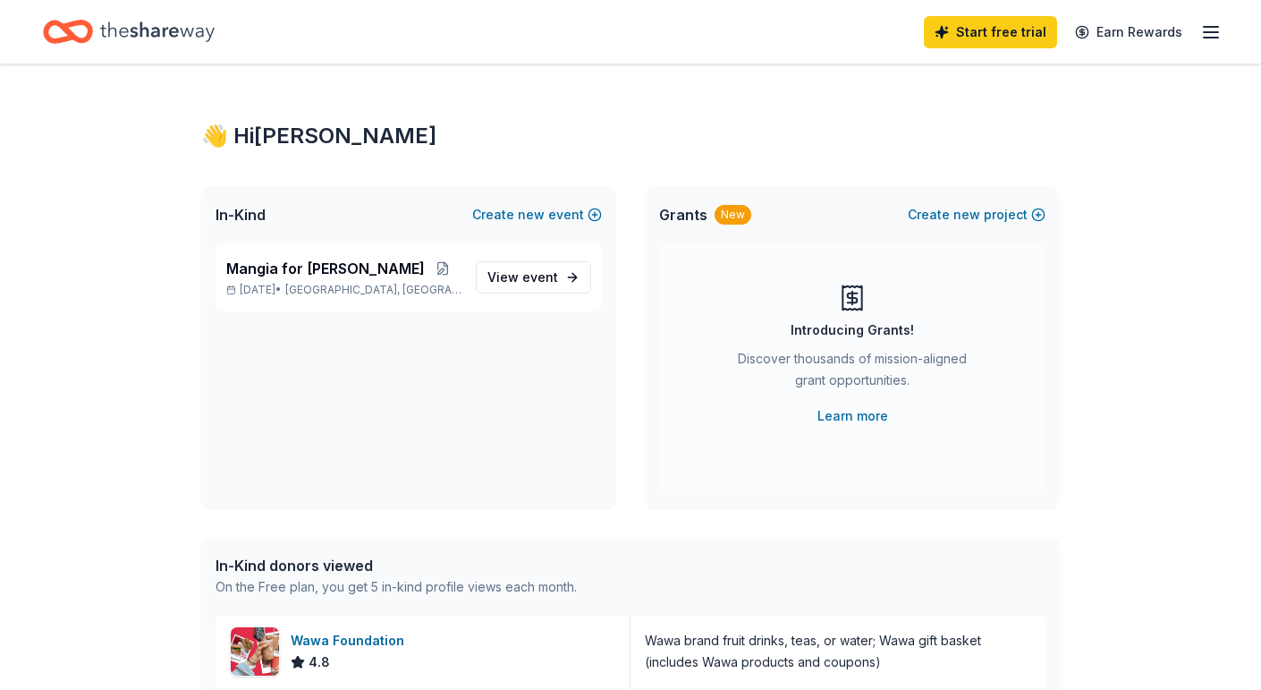
click at [1196, 38] on div "Start free trial Earn Rewards" at bounding box center [1073, 32] width 298 height 42
click at [1199, 34] on div "Start free trial Earn Rewards" at bounding box center [1073, 32] width 298 height 42
click at [1202, 34] on icon "button" at bounding box center [1211, 31] width 21 height 21
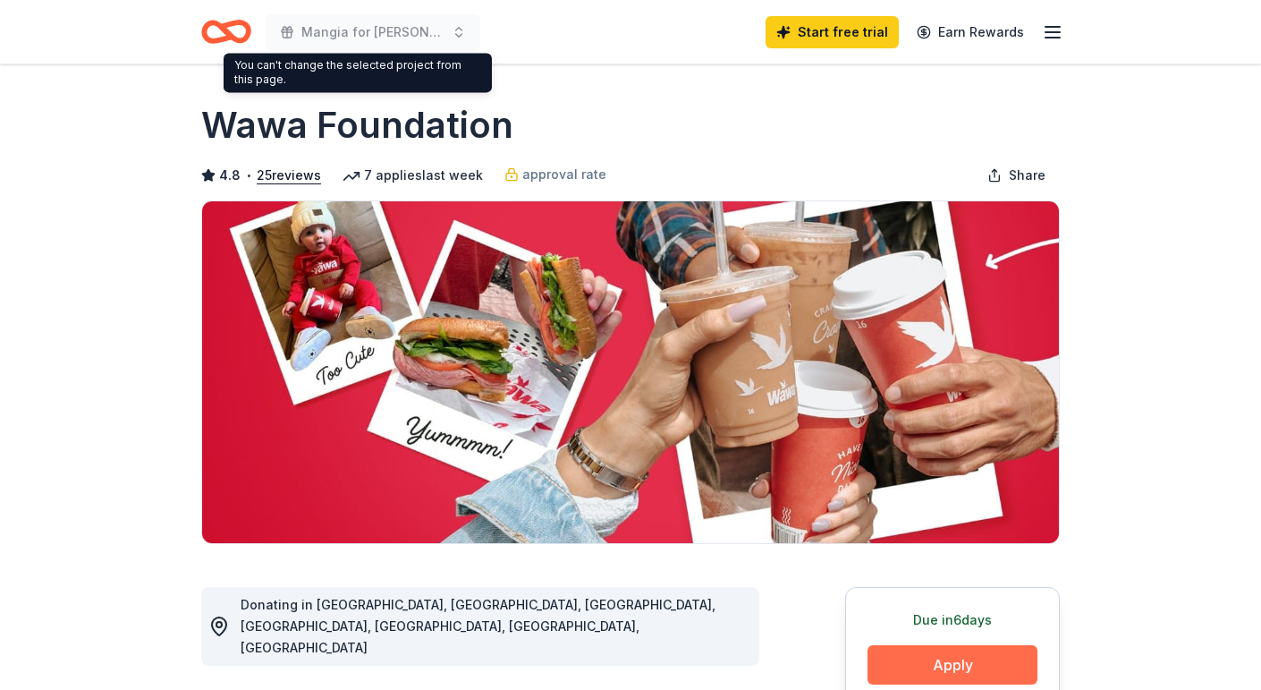
click at [996, 664] on button "Apply" at bounding box center [953, 664] width 170 height 39
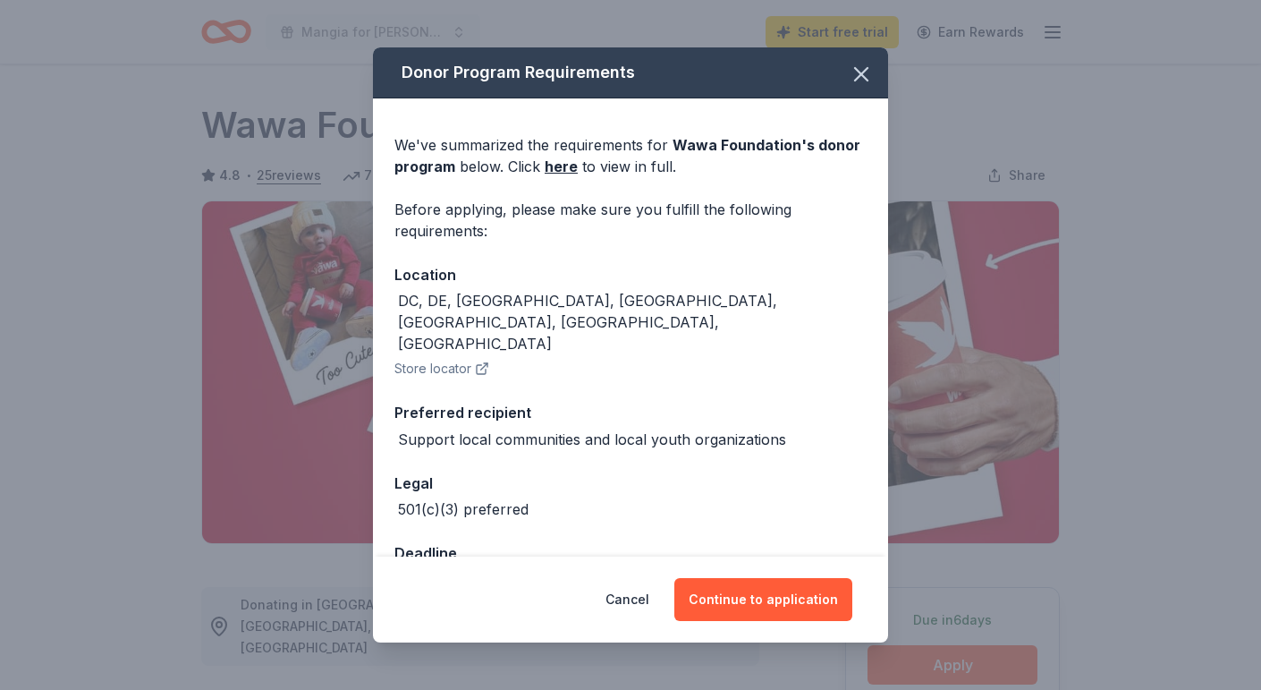
scroll to position [14, 0]
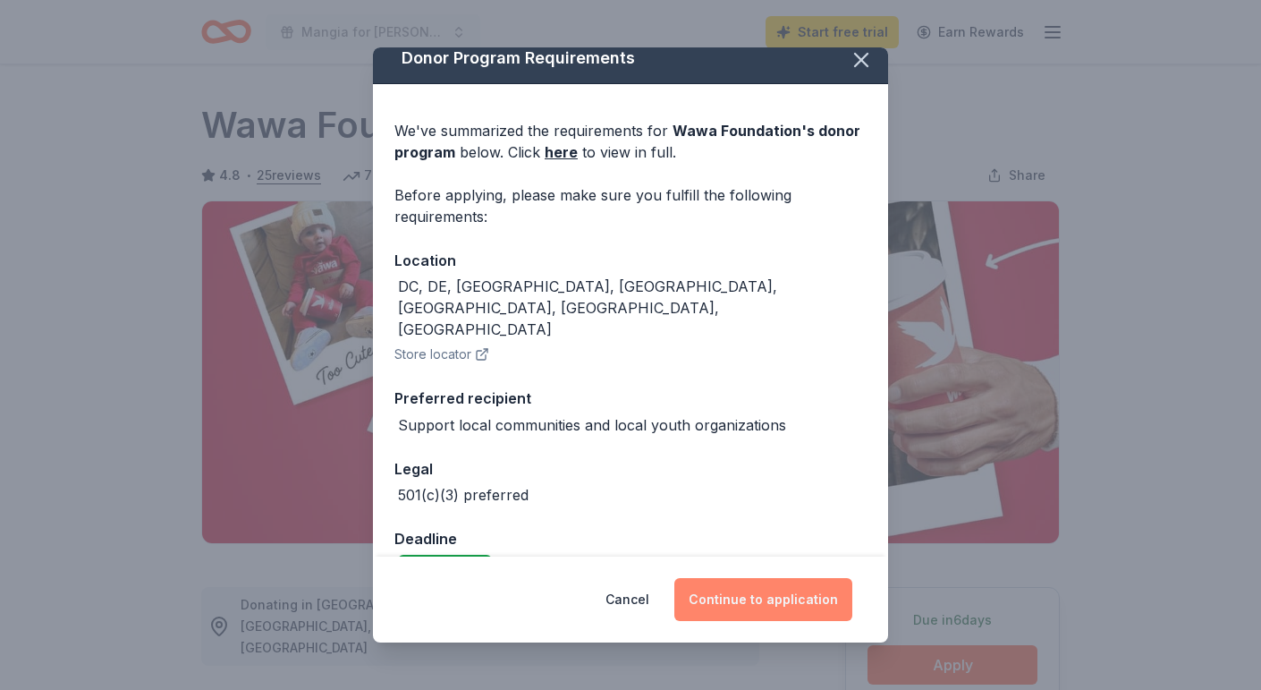
click at [769, 615] on button "Continue to application" at bounding box center [764, 599] width 178 height 43
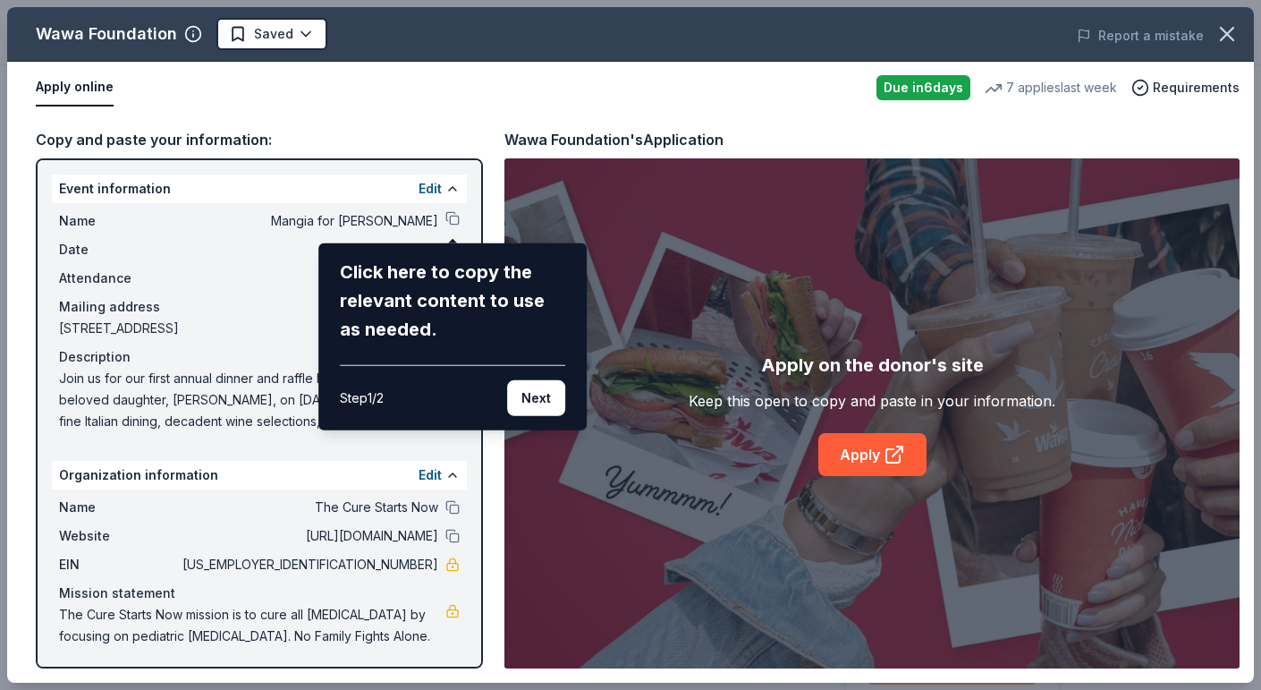
click at [451, 221] on div "Wawa Foundation Saved Report a mistake Apply online Due [DATE] 7 applies last w…" at bounding box center [630, 344] width 1247 height 675
click at [531, 400] on button "Next" at bounding box center [536, 398] width 58 height 36
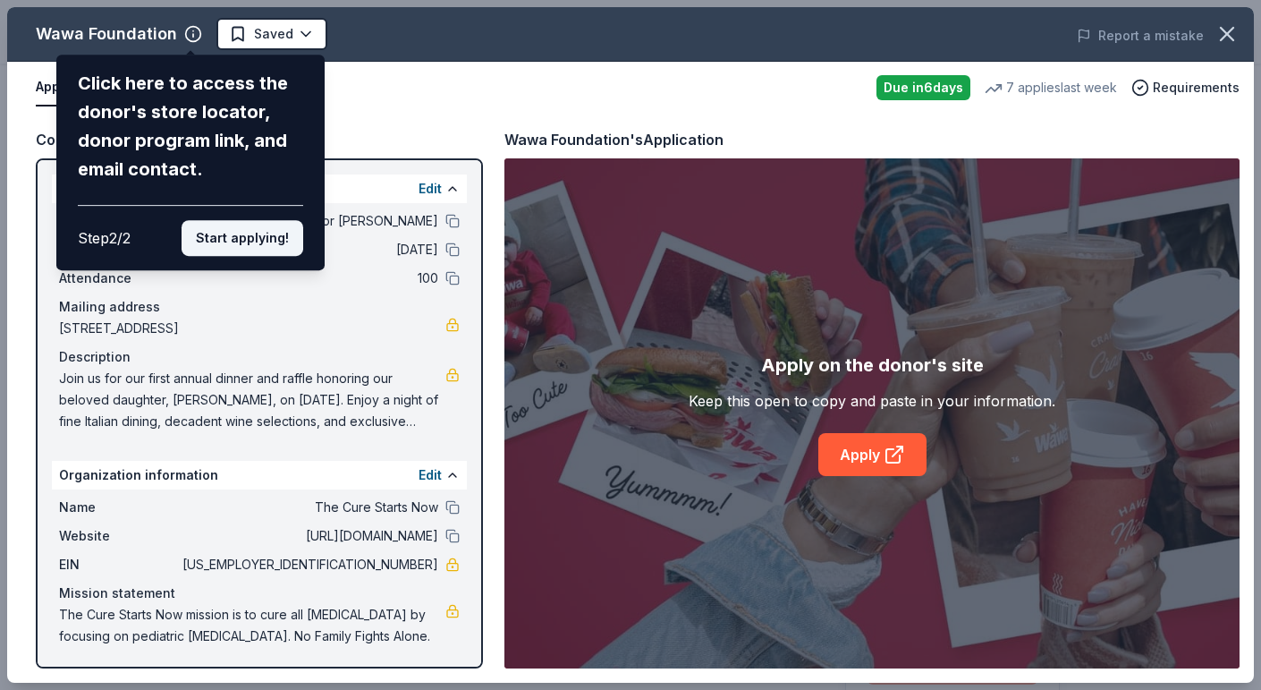
click at [243, 240] on button "Start applying!" at bounding box center [243, 238] width 122 height 36
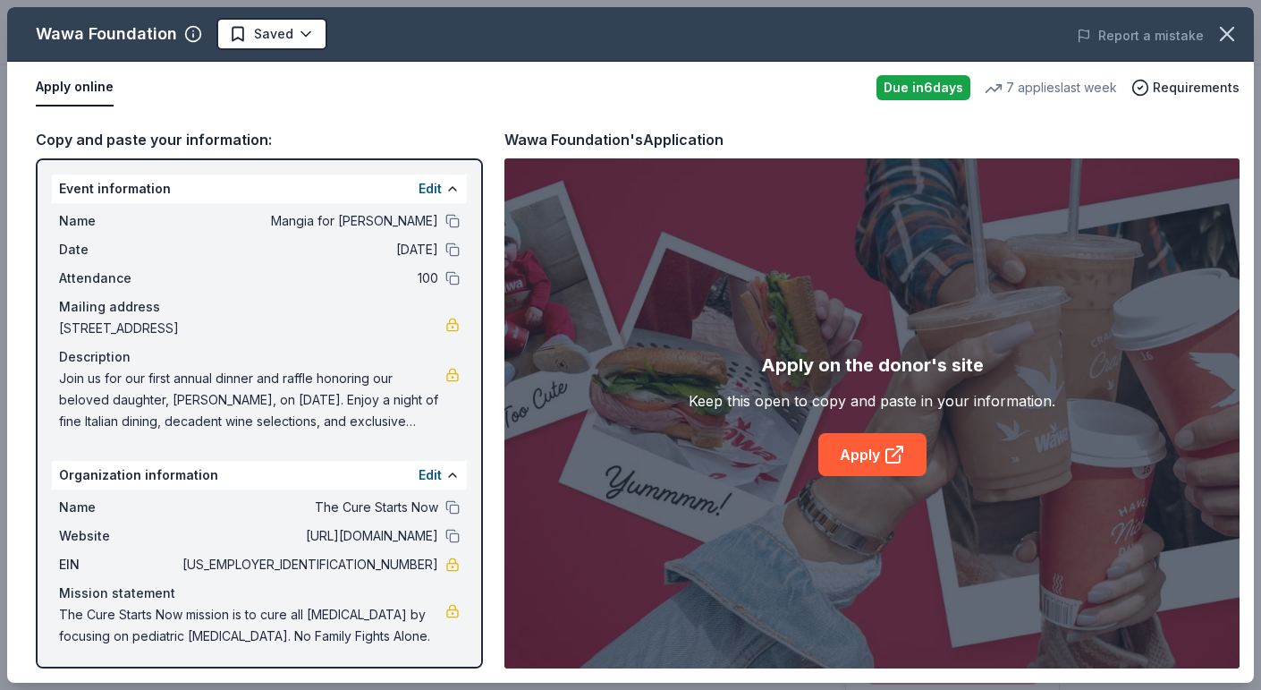
click at [895, 457] on div "Wawa Foundation Saved Report a mistake Apply online Due in 6 days 7 applies las…" at bounding box center [630, 344] width 1247 height 675
click at [861, 455] on link "Apply" at bounding box center [873, 454] width 108 height 43
click at [1227, 36] on icon "button" at bounding box center [1227, 34] width 13 height 13
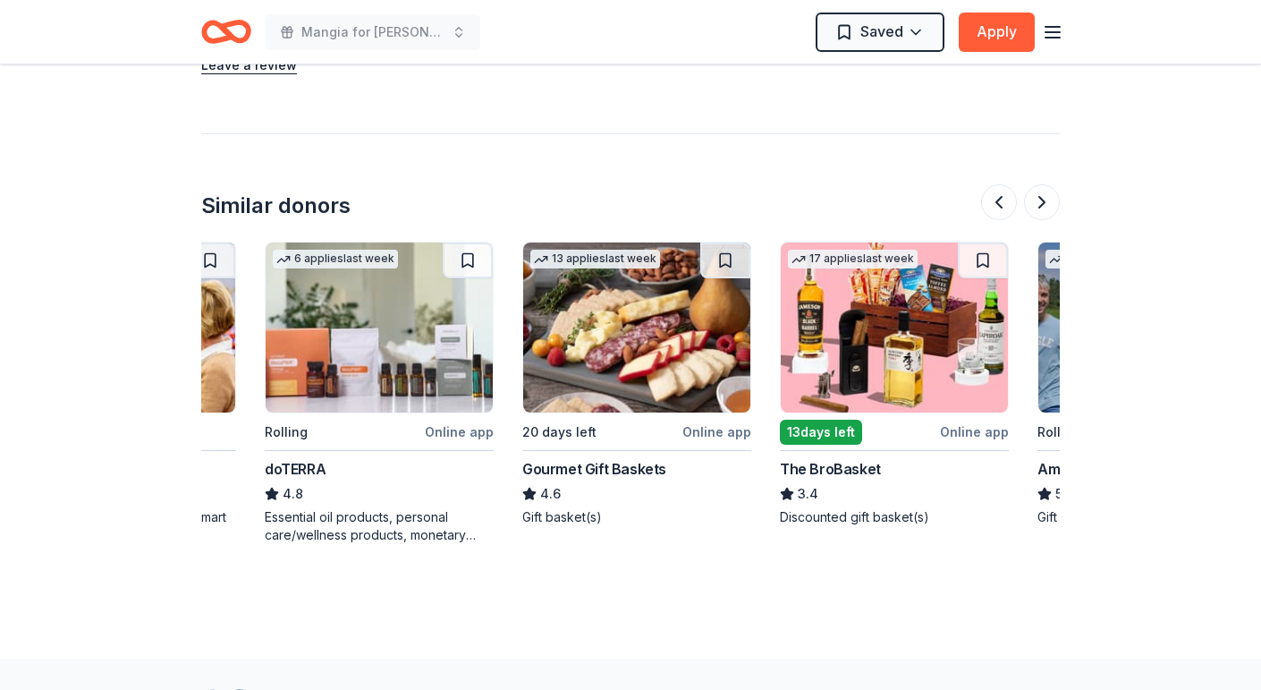
scroll to position [0, 187]
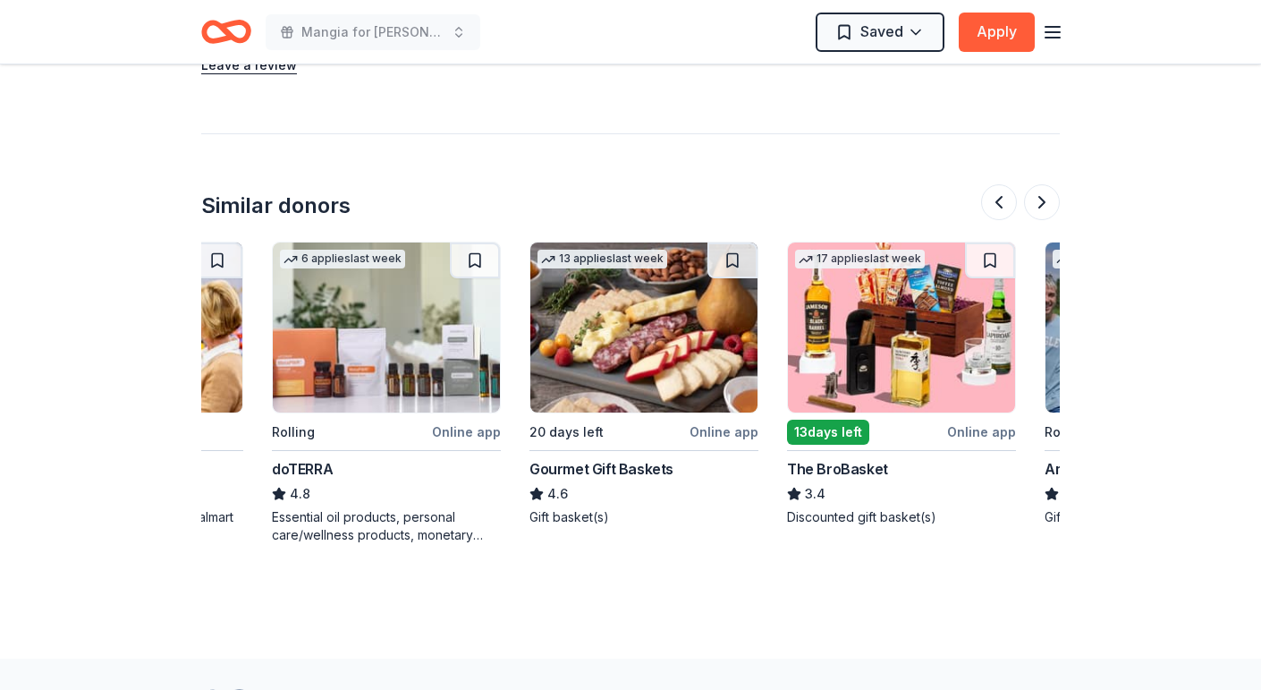
click at [708, 310] on img at bounding box center [644, 327] width 227 height 170
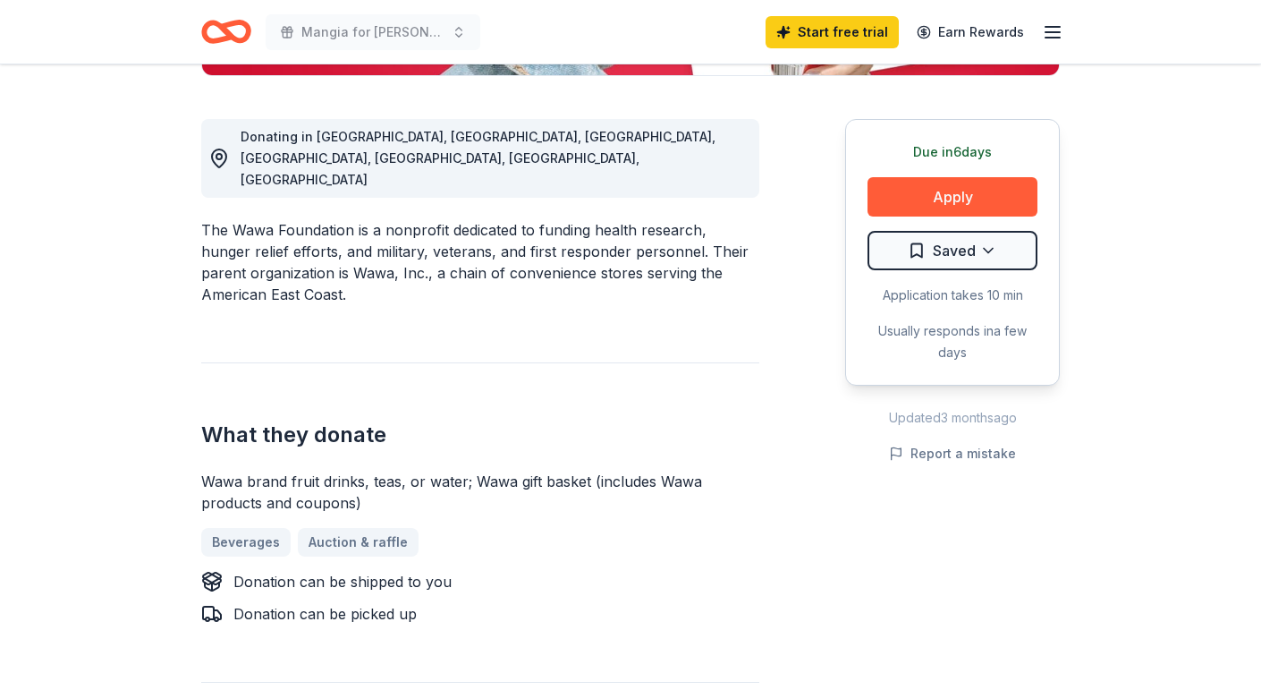
scroll to position [0, 0]
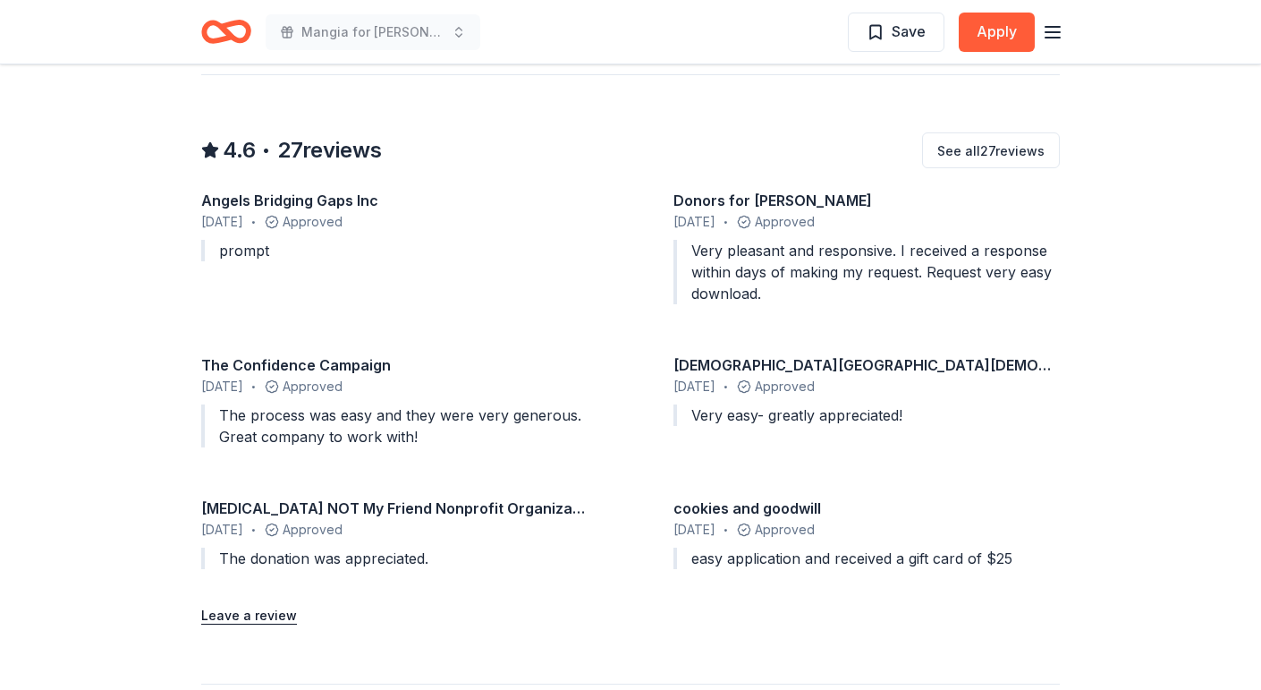
scroll to position [1557, 0]
